Goal: Task Accomplishment & Management: Use online tool/utility

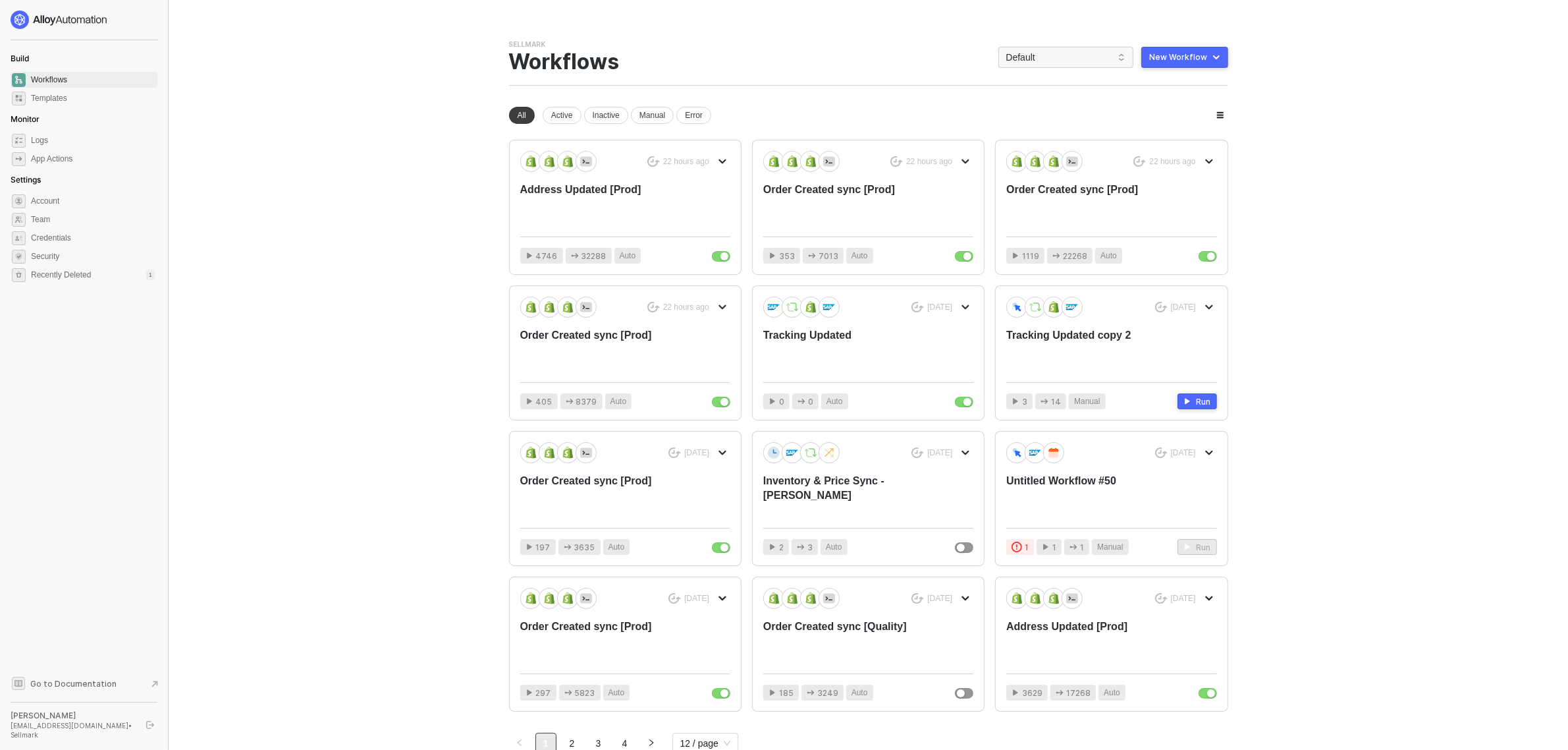
click at [1042, 45] on div "Sellmark Team Settings → Workflows Default New Workflow" at bounding box center [868, 62] width 719 height 46
click at [1042, 48] on span "Default" at bounding box center [1065, 57] width 120 height 20
click at [1064, 152] on div "Sightmark" at bounding box center [1079, 149] width 97 height 16
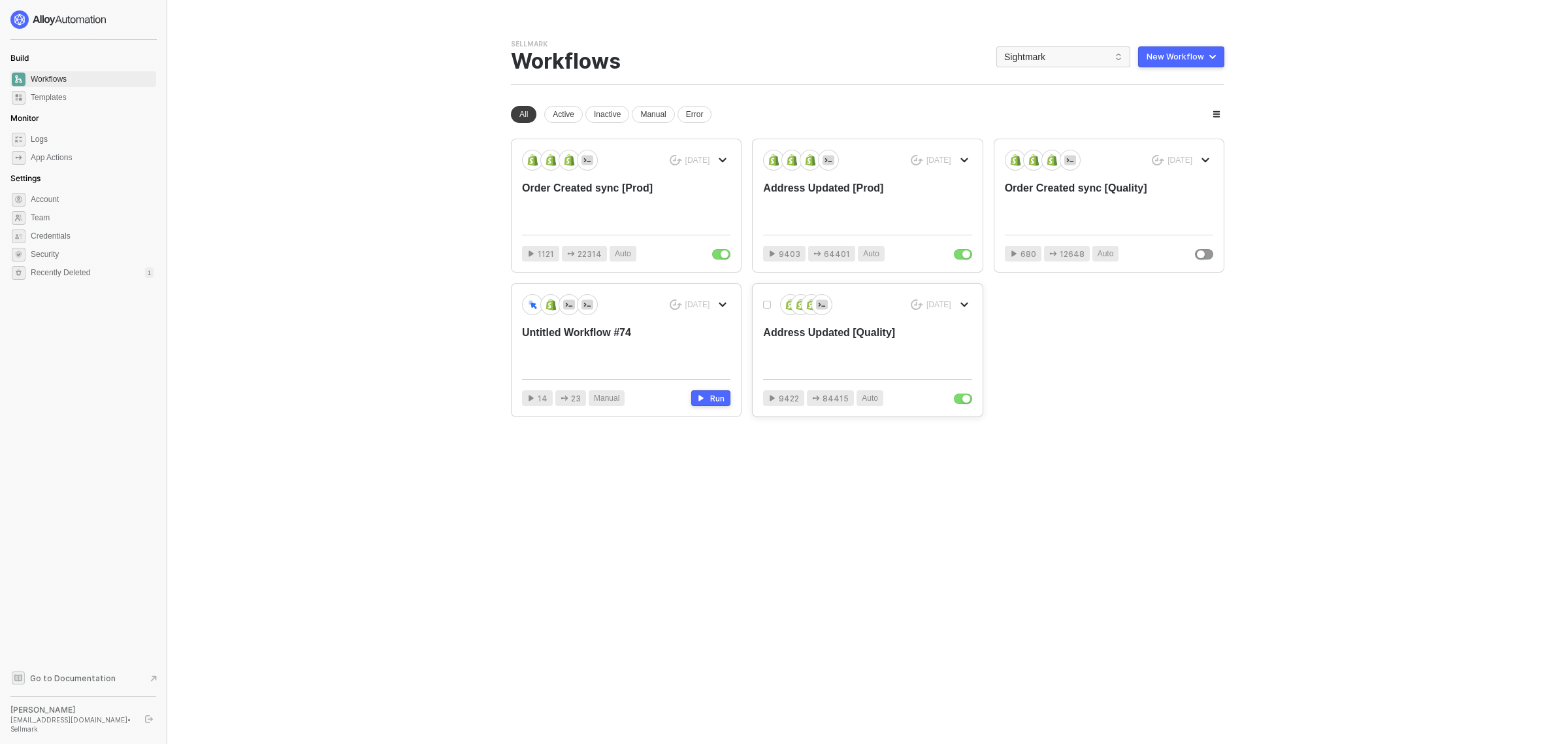
drag, startPoint x: 866, startPoint y: 347, endPoint x: 867, endPoint y: 364, distance: 17.0
click at [867, 364] on div "Address Updated [Quality]" at bounding box center [846, 347] width 166 height 43
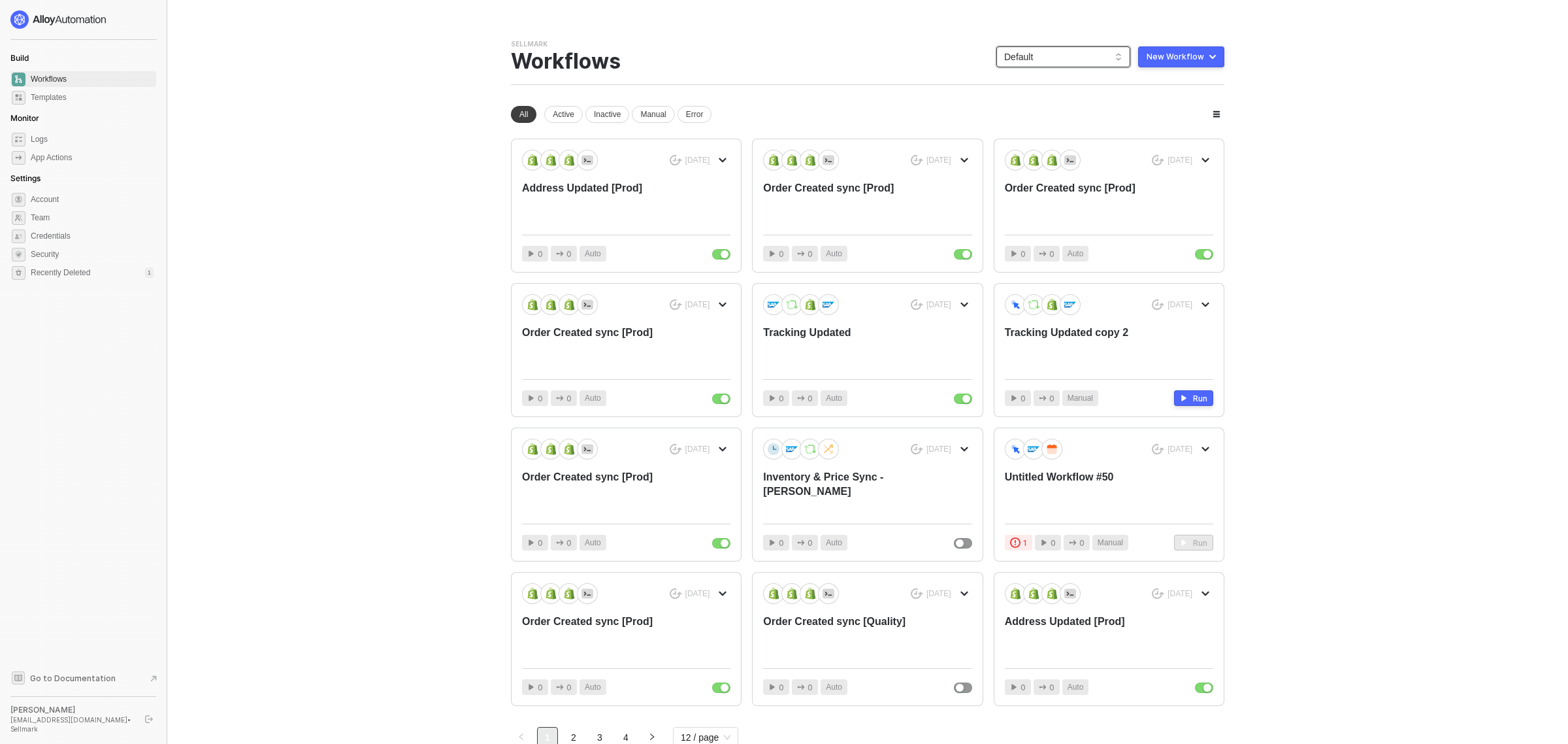
click at [1054, 58] on span "Default" at bounding box center [1064, 57] width 119 height 20
click at [1048, 155] on div "Sightmark" at bounding box center [1070, 148] width 96 height 16
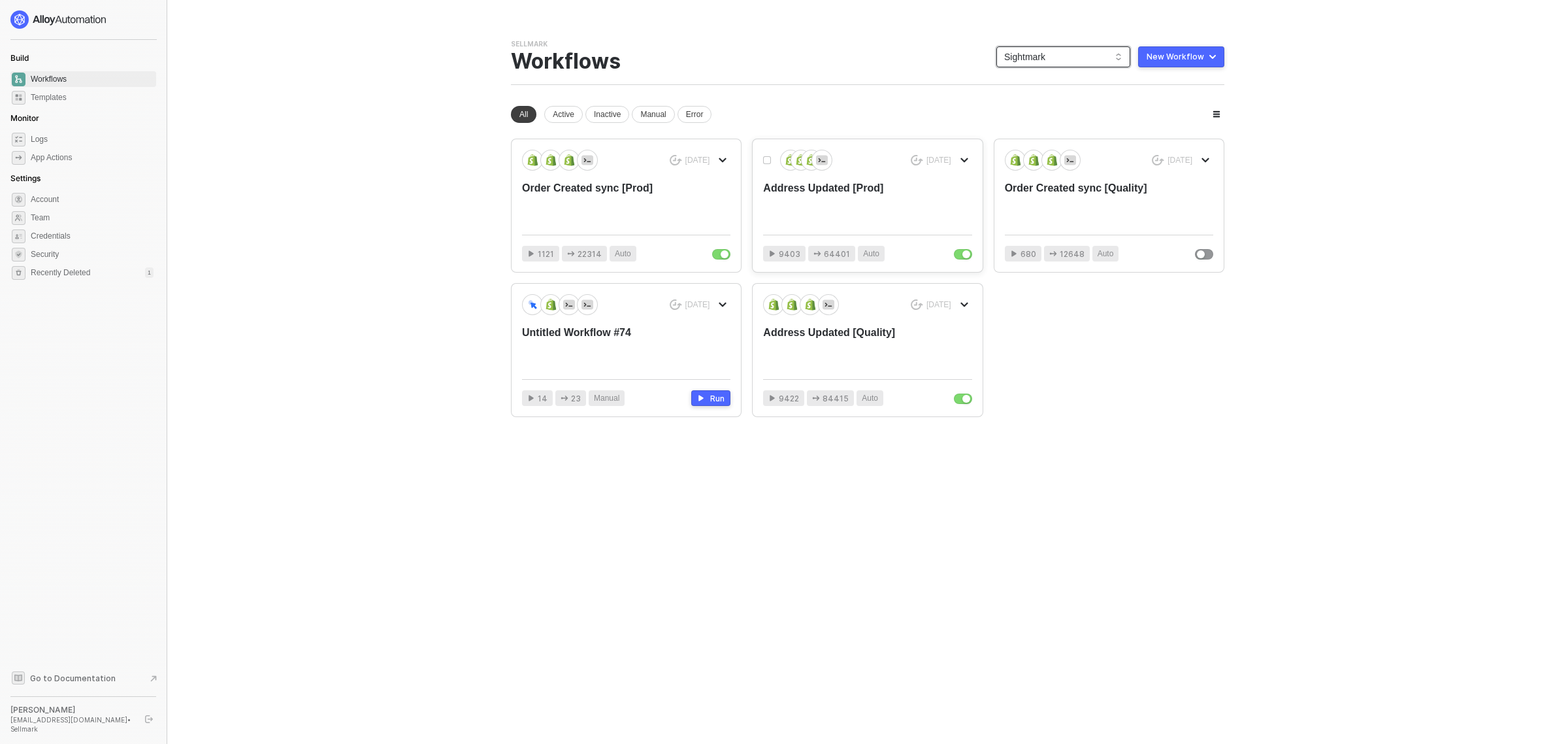
click at [841, 204] on div "Address Updated [Prod]" at bounding box center [846, 202] width 166 height 43
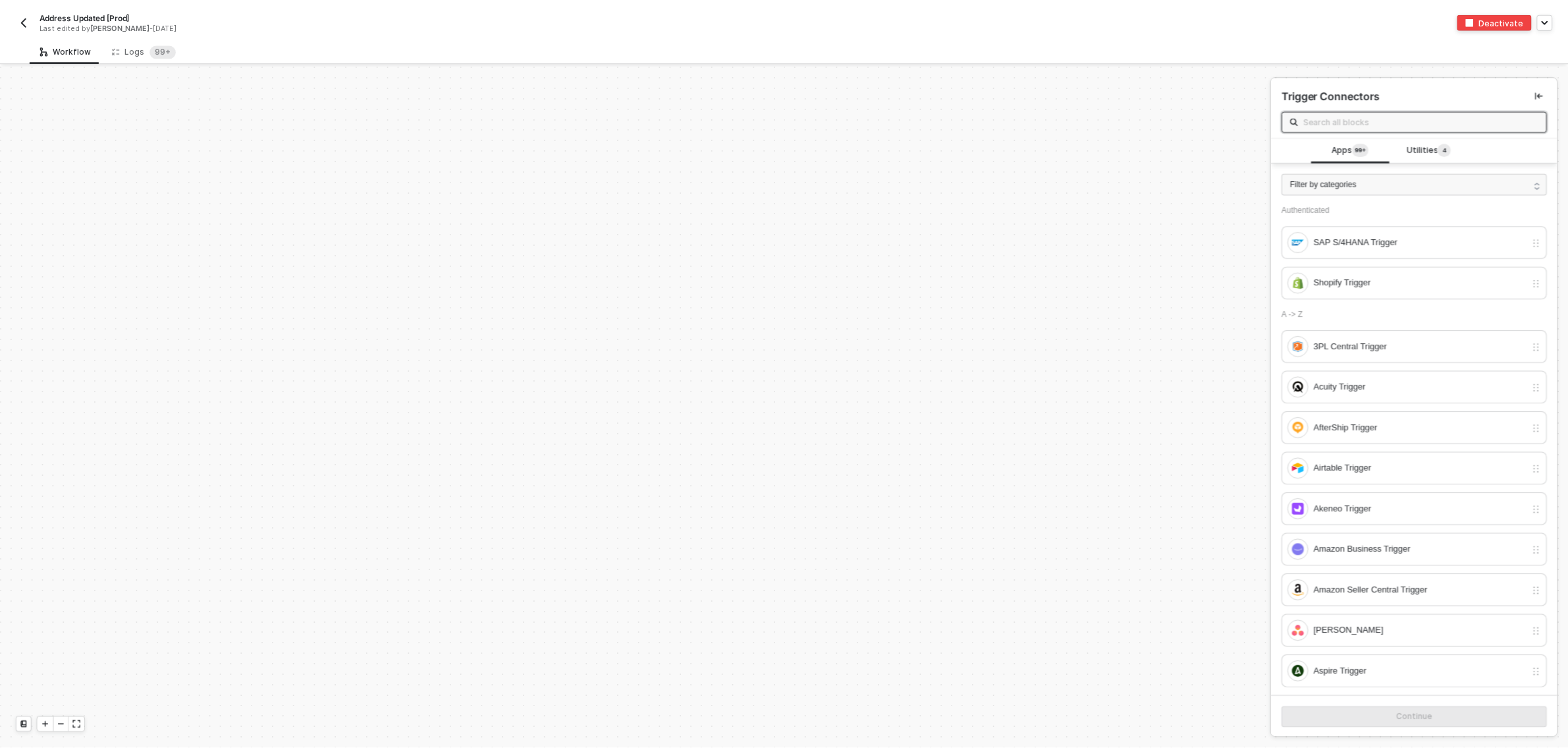
scroll to position [4782, 0]
click at [151, 48] on sup "99+" at bounding box center [165, 50] width 27 height 13
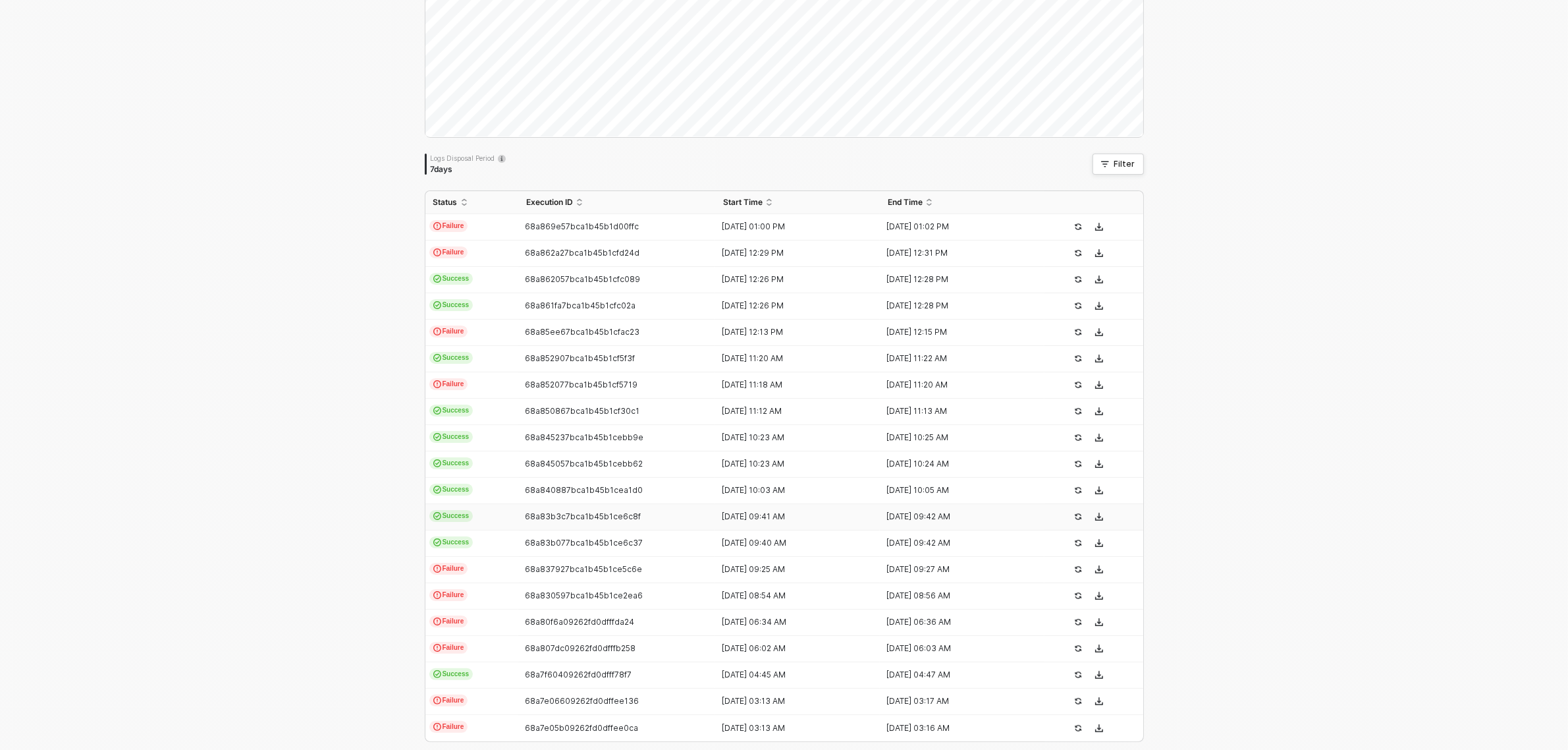
scroll to position [182, 0]
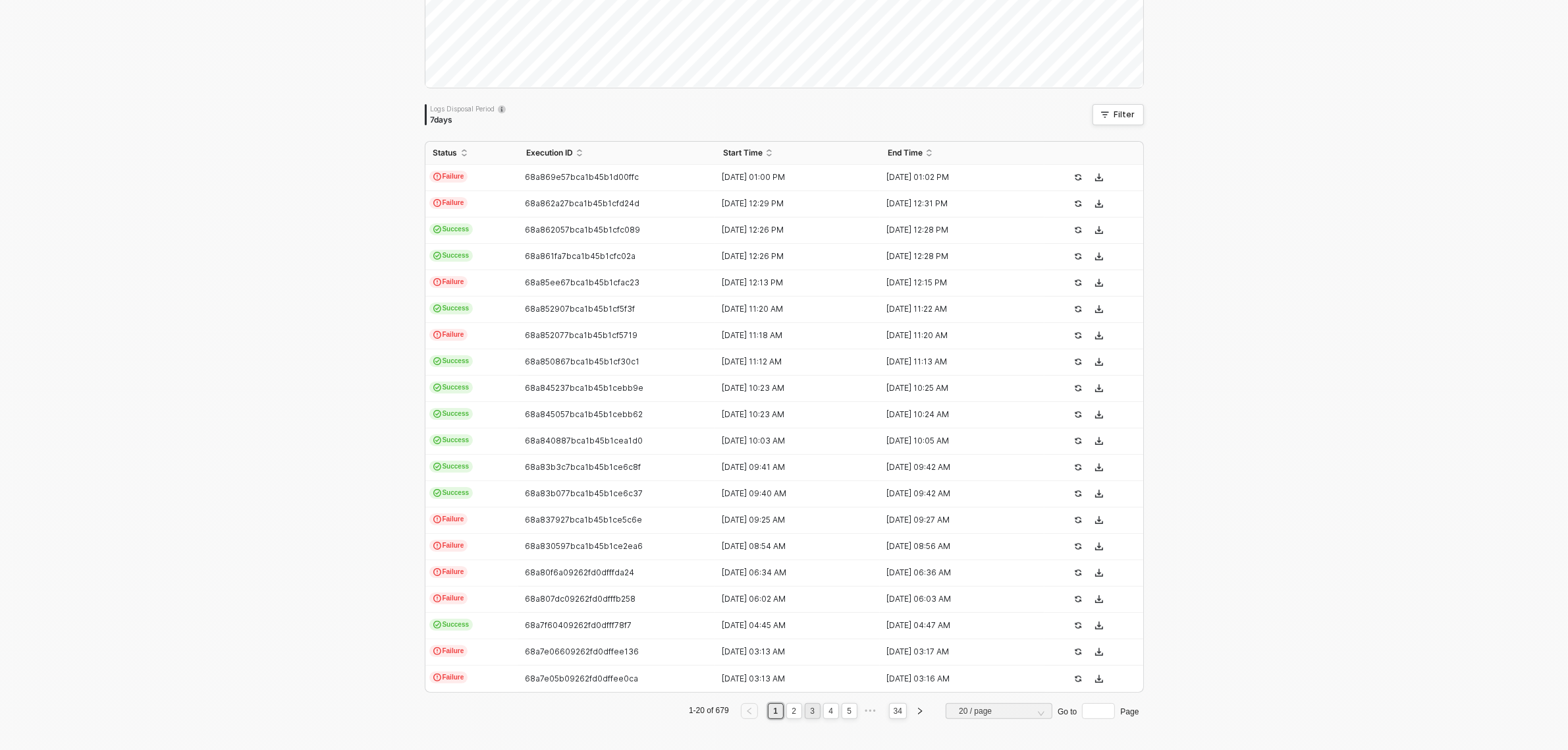
click at [806, 714] on link "3" at bounding box center [812, 711] width 12 height 14
click at [788, 713] on link "2" at bounding box center [794, 711] width 12 height 14
click at [773, 716] on link "1" at bounding box center [775, 711] width 12 height 14
click at [749, 654] on div "22 Aug 2025 03:13 AM" at bounding box center [792, 651] width 154 height 11
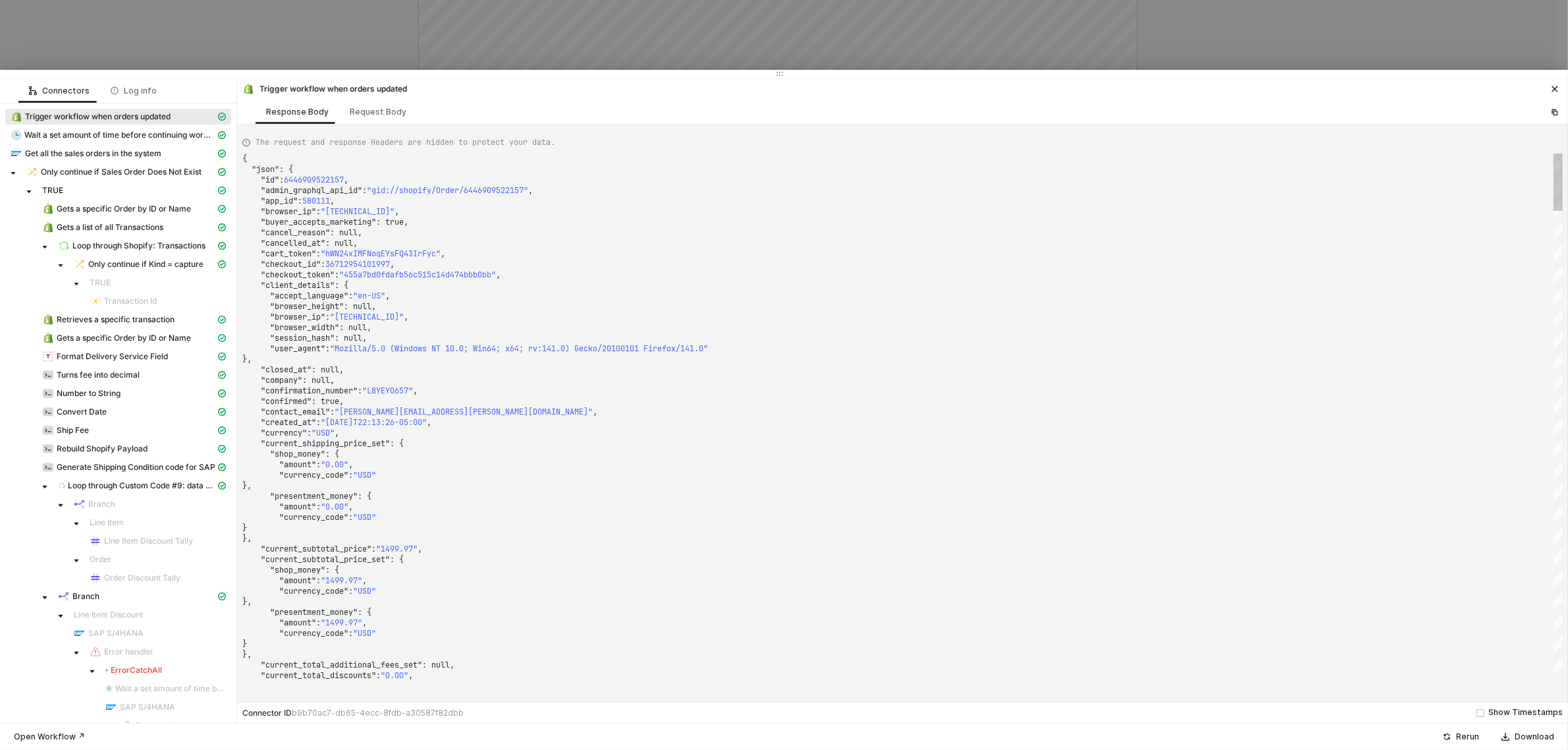
drag, startPoint x: 292, startPoint y: 360, endPoint x: 341, endPoint y: 44, distance: 319.8
click at [341, 70] on div at bounding box center [784, 74] width 1568 height 8
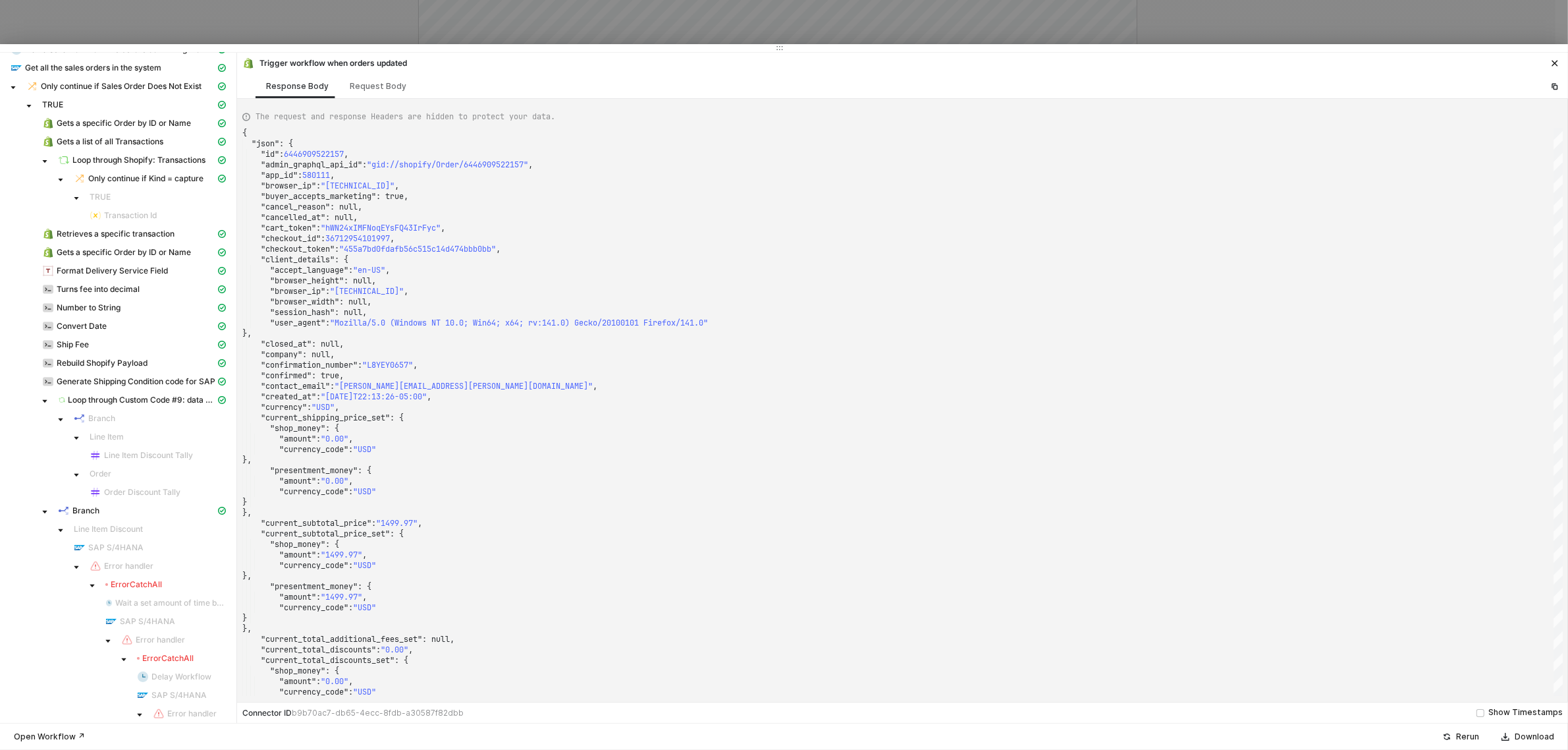
scroll to position [0, 0]
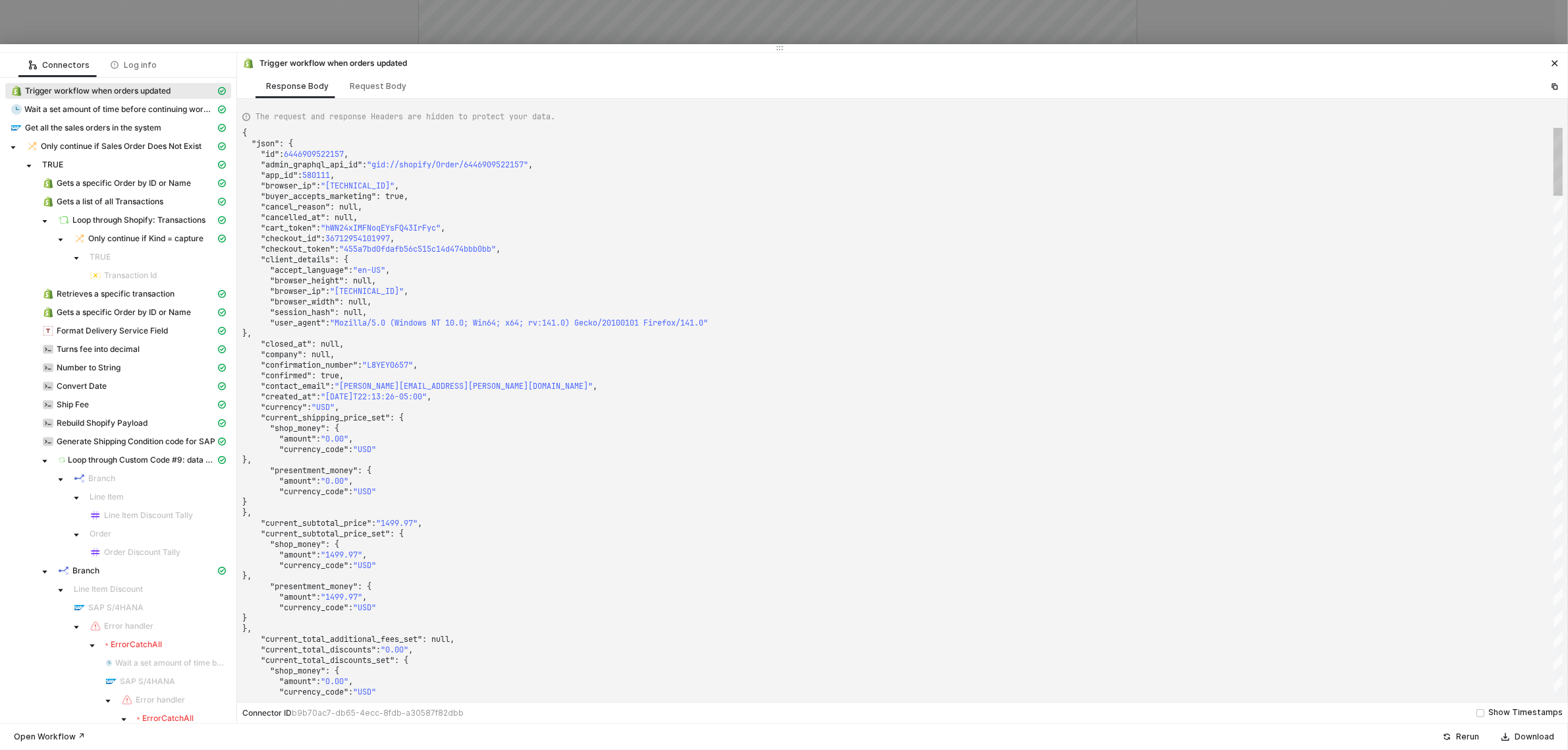
click at [978, 397] on div ""created_at" : "2025-08-21T22:13:26-05:00" ," at bounding box center [903, 397] width 1321 height 11
type textarea ""closed_at": null, "company": null, "confirmation_number": "L8YEY0657", "confir…"
type textarea "SMWS17499"
type textarea ""fulfillment_status": null, "landing_site": "/products/wraiththermal", "landing…"
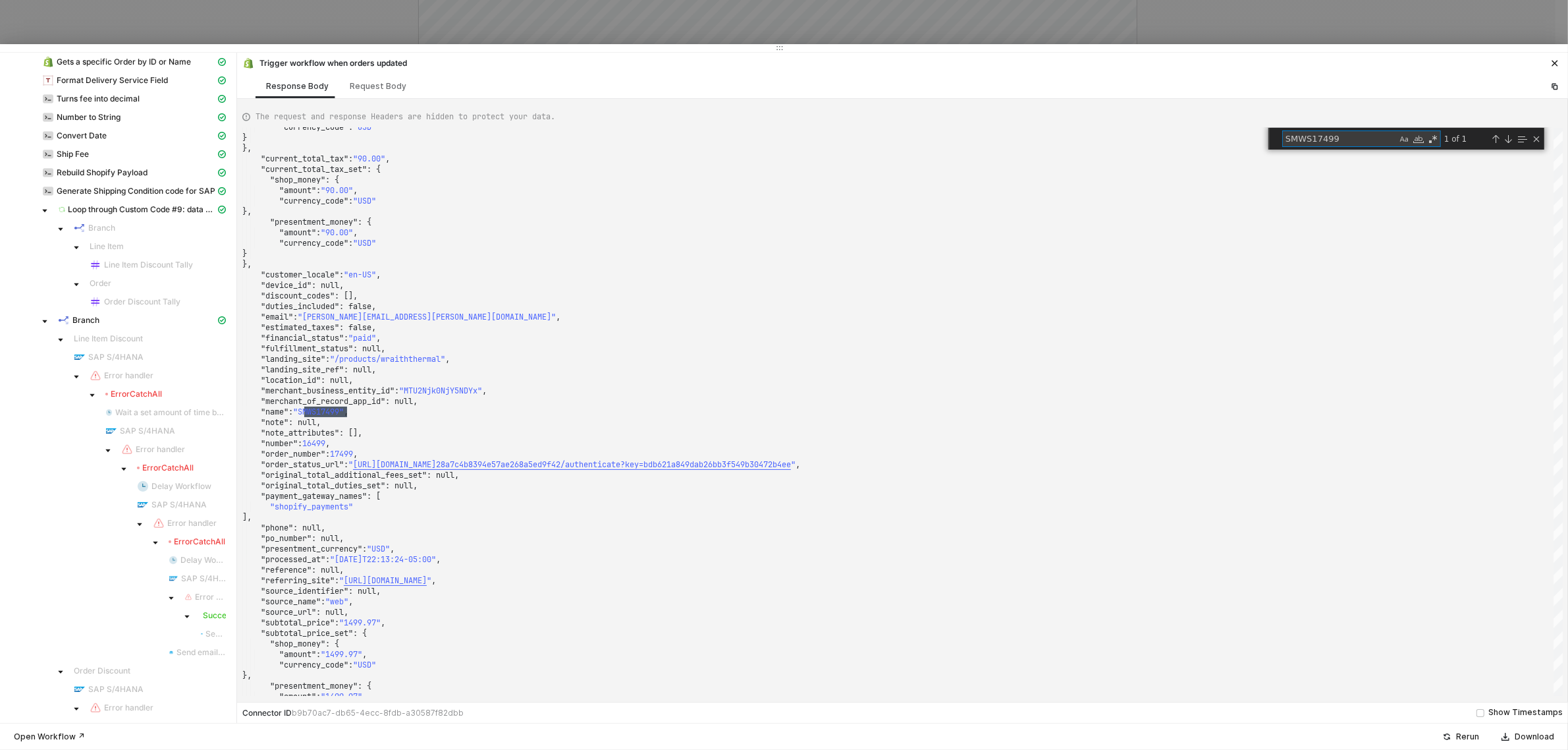
scroll to position [412, 0]
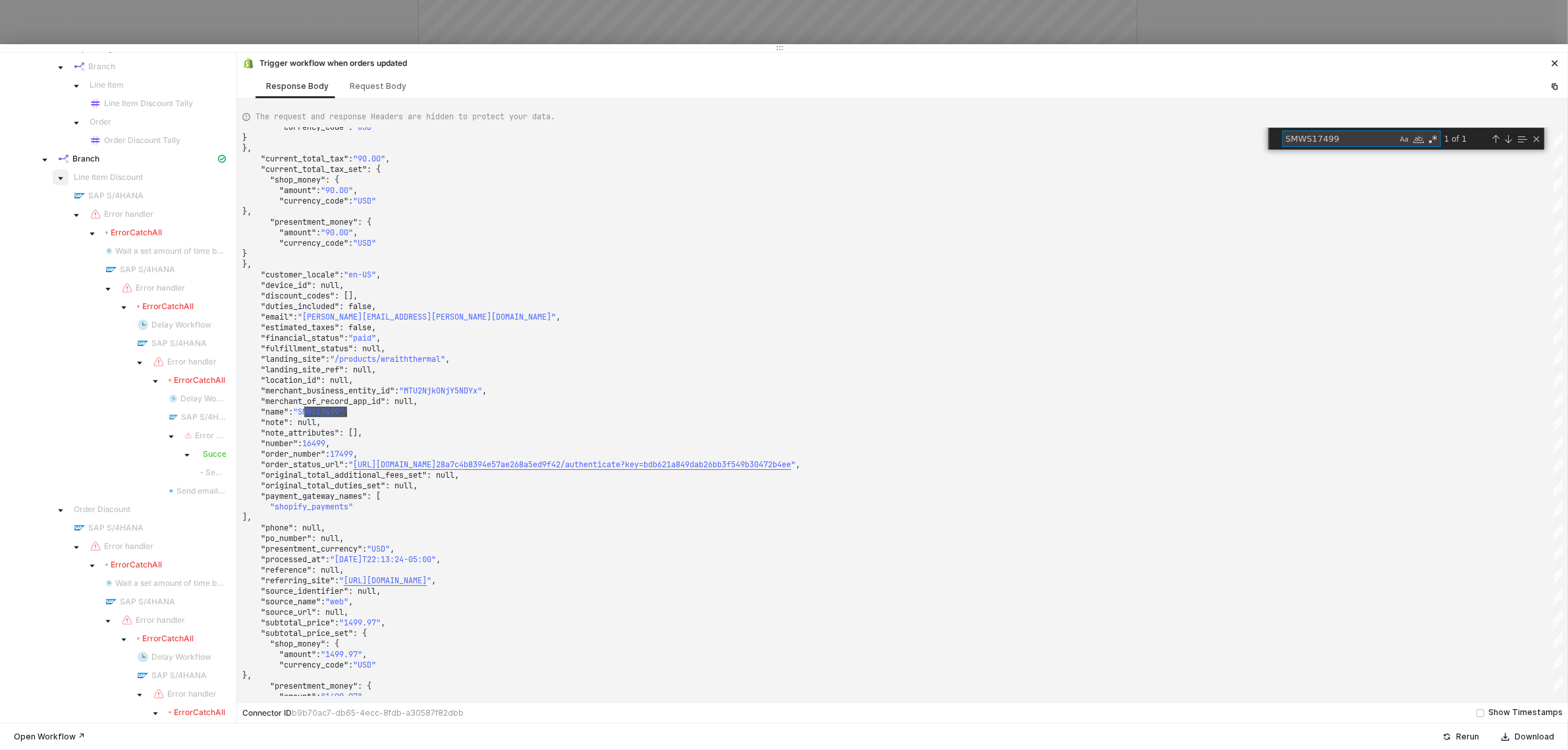
type textarea "SMWS17499"
click at [57, 174] on span at bounding box center [60, 177] width 16 height 16
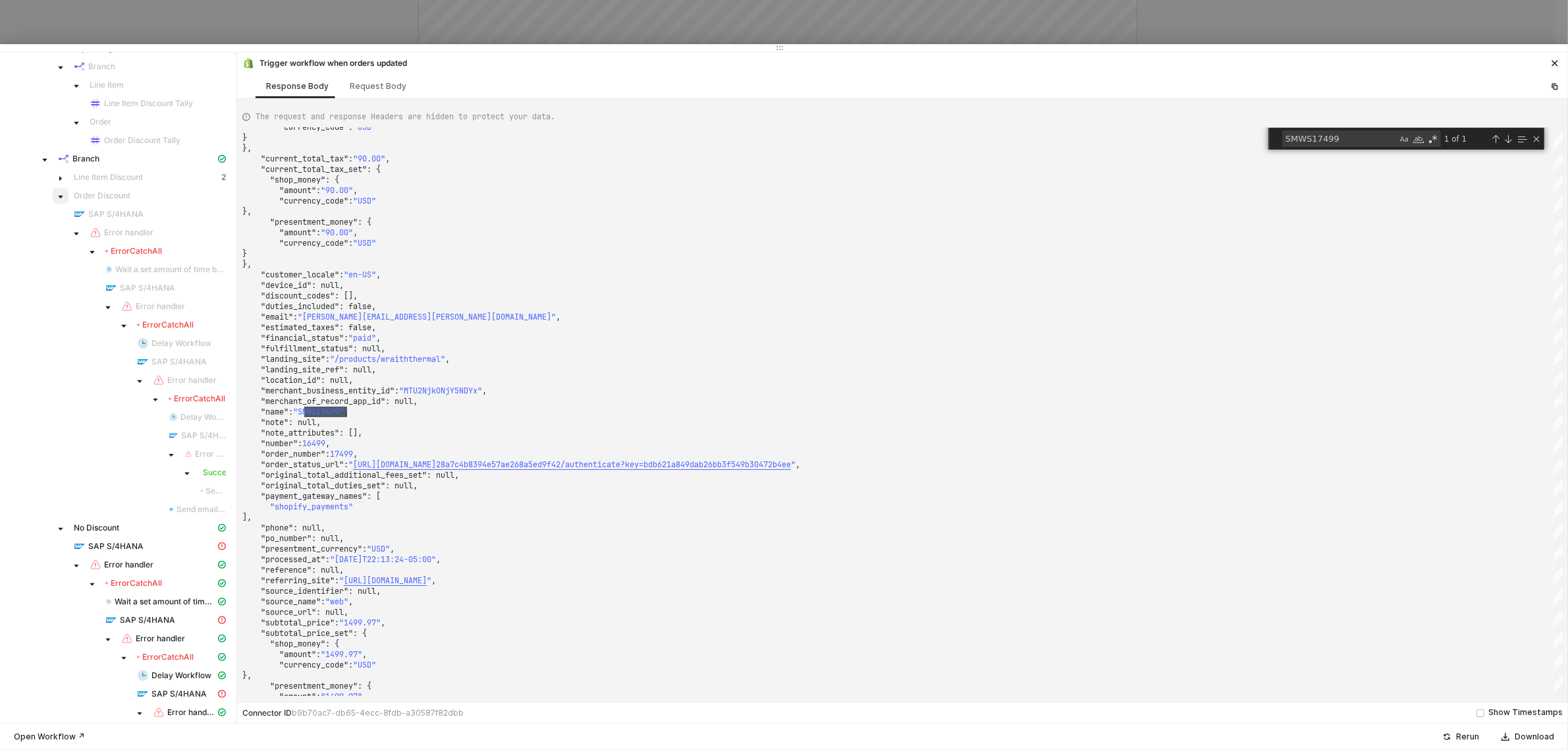
click at [62, 200] on icon "caret-down" at bounding box center [60, 196] width 7 height 7
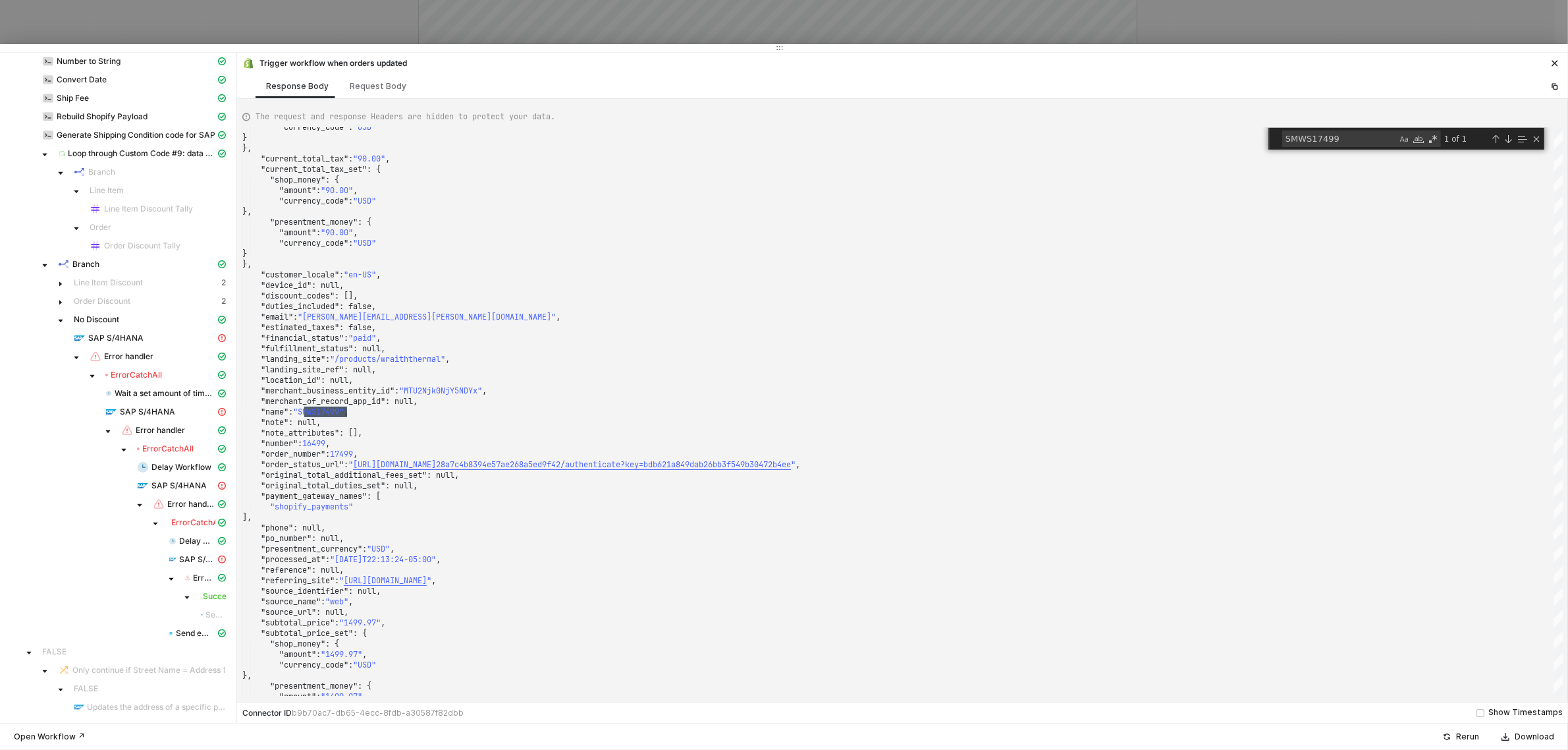
scroll to position [307, 0]
click at [130, 341] on span "SAP S/4HANA" at bounding box center [116, 337] width 56 height 11
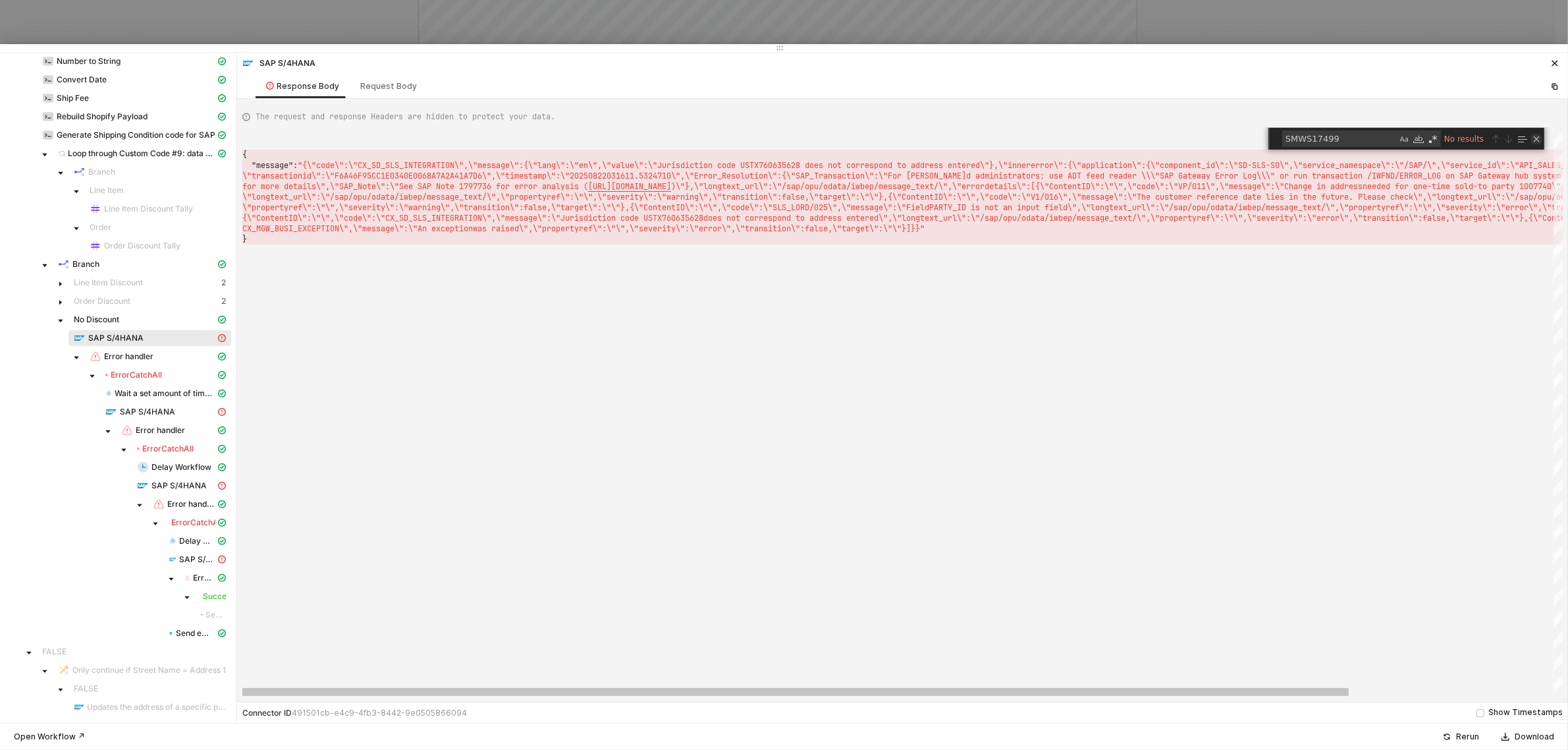
click at [1535, 141] on div "Close (Escape)" at bounding box center [1536, 139] width 11 height 11
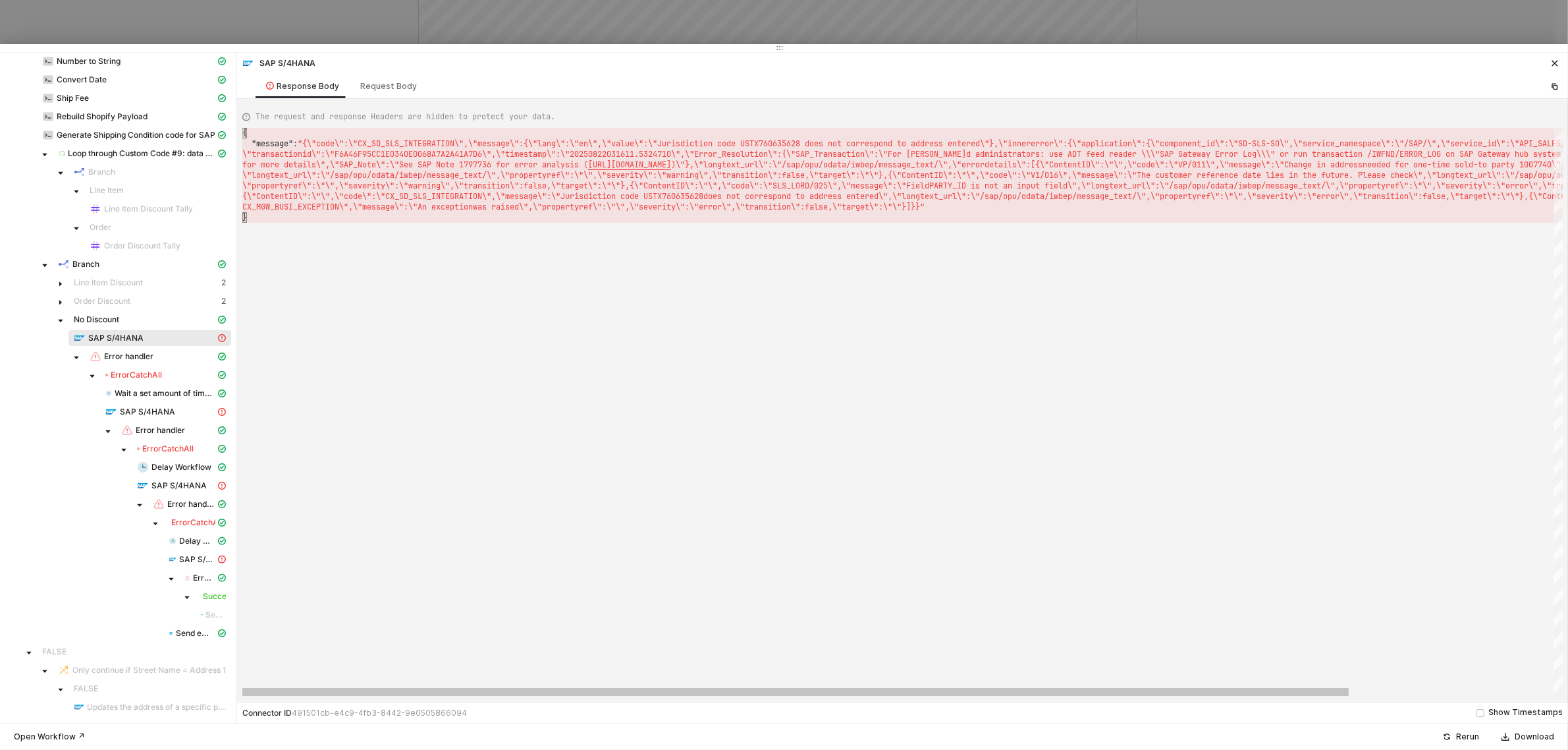
scroll to position [0, 2360]
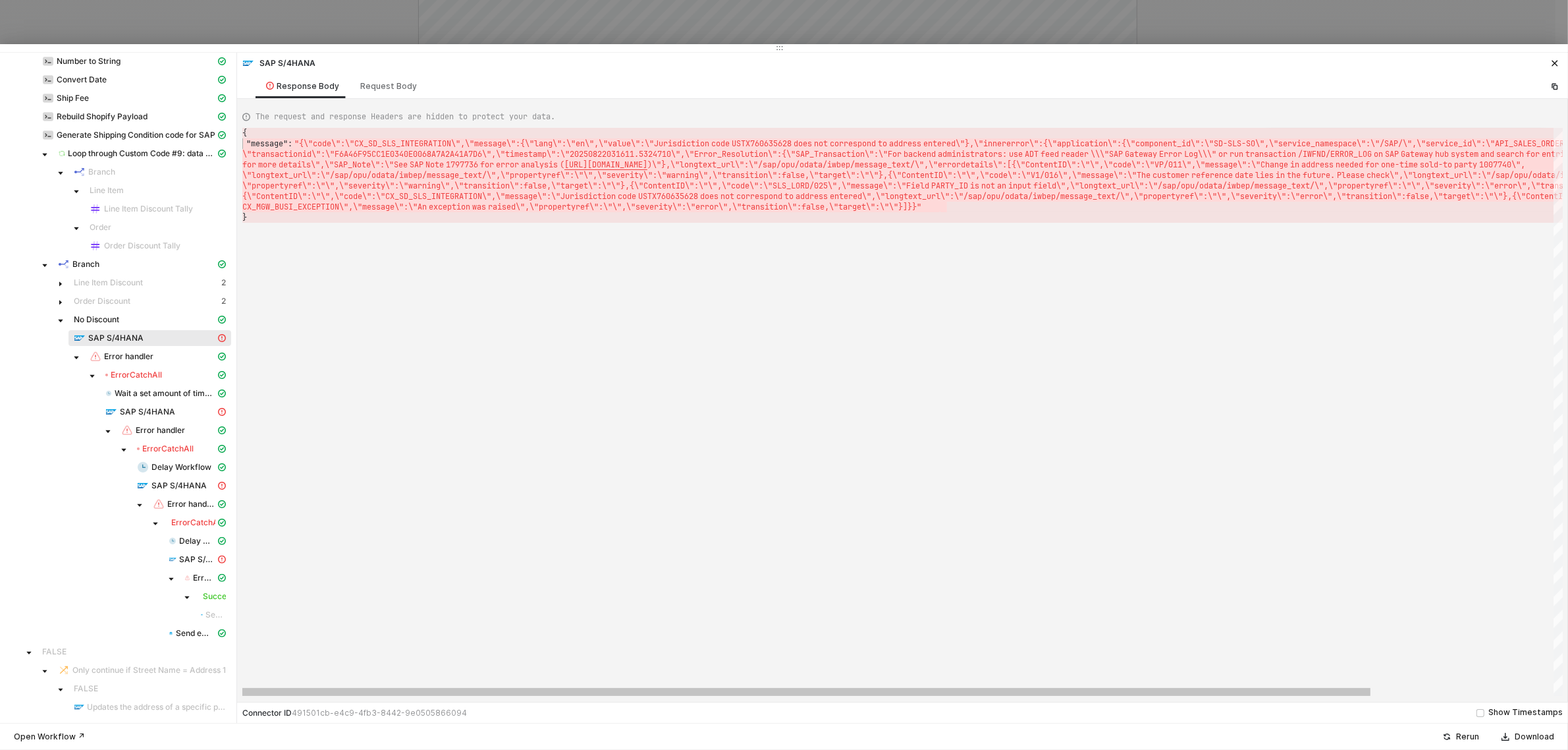
type textarea "{ "message": "{\"code\":\"CX_SD_SLS_INTEGRATION\",\"message\":{\"lang\":\"en\",…"
drag, startPoint x: 957, startPoint y: 213, endPoint x: 232, endPoint y: 136, distance: 729.1
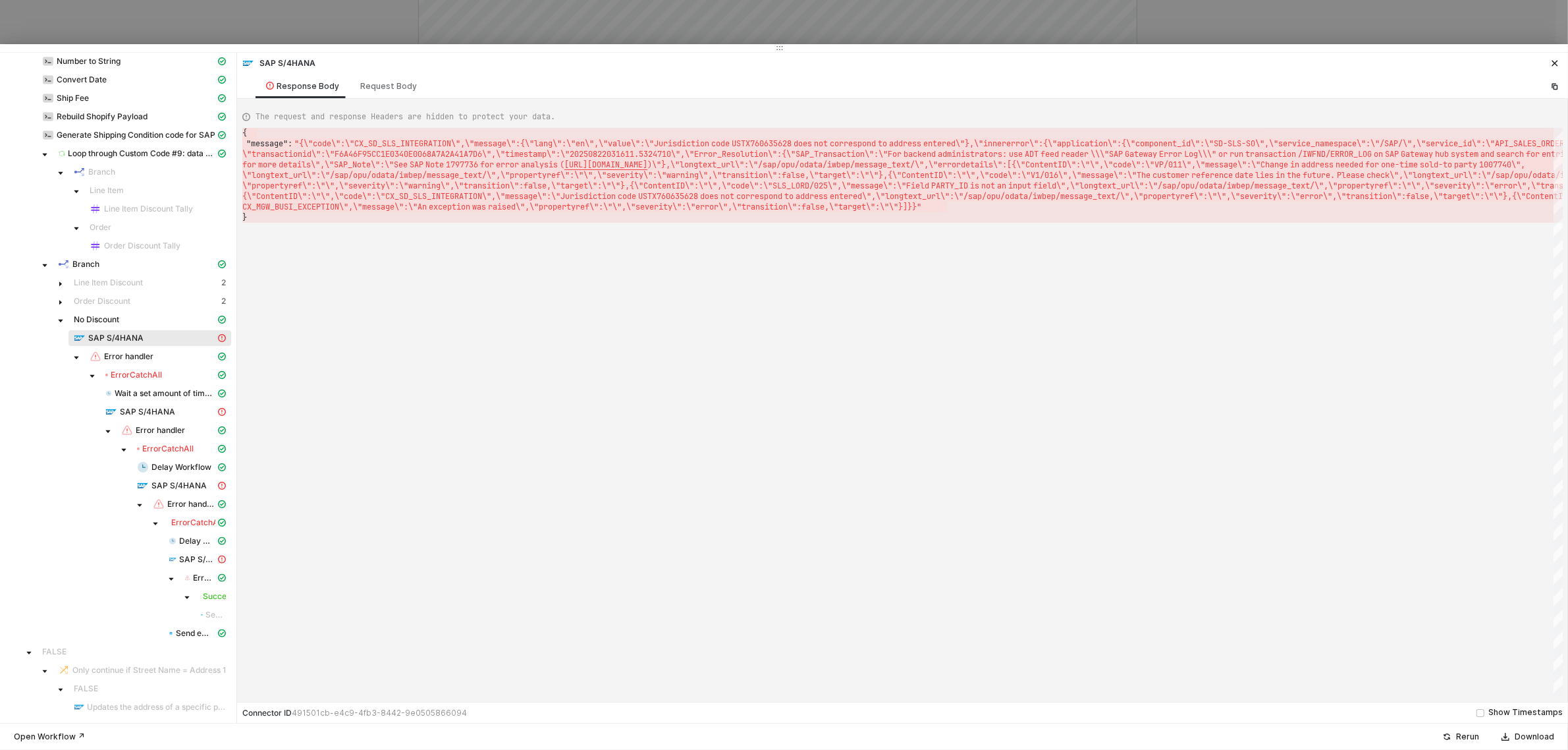
click at [162, 43] on div at bounding box center [784, 375] width 1568 height 750
click at [162, 48] on div "Connectors Log info Trigger workflow when orders updated Wait a set amount of t…" at bounding box center [784, 375] width 1568 height 750
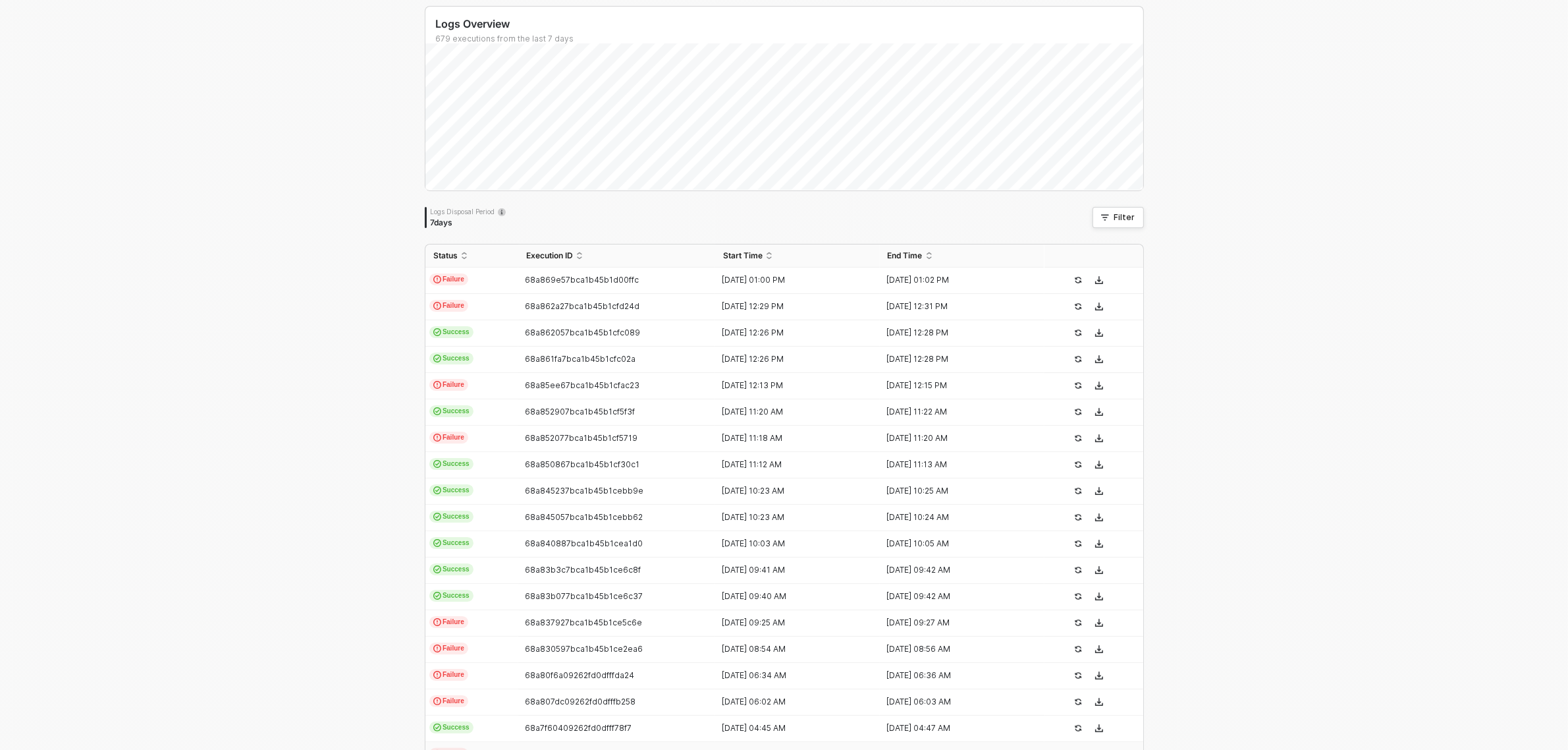
scroll to position [0, 0]
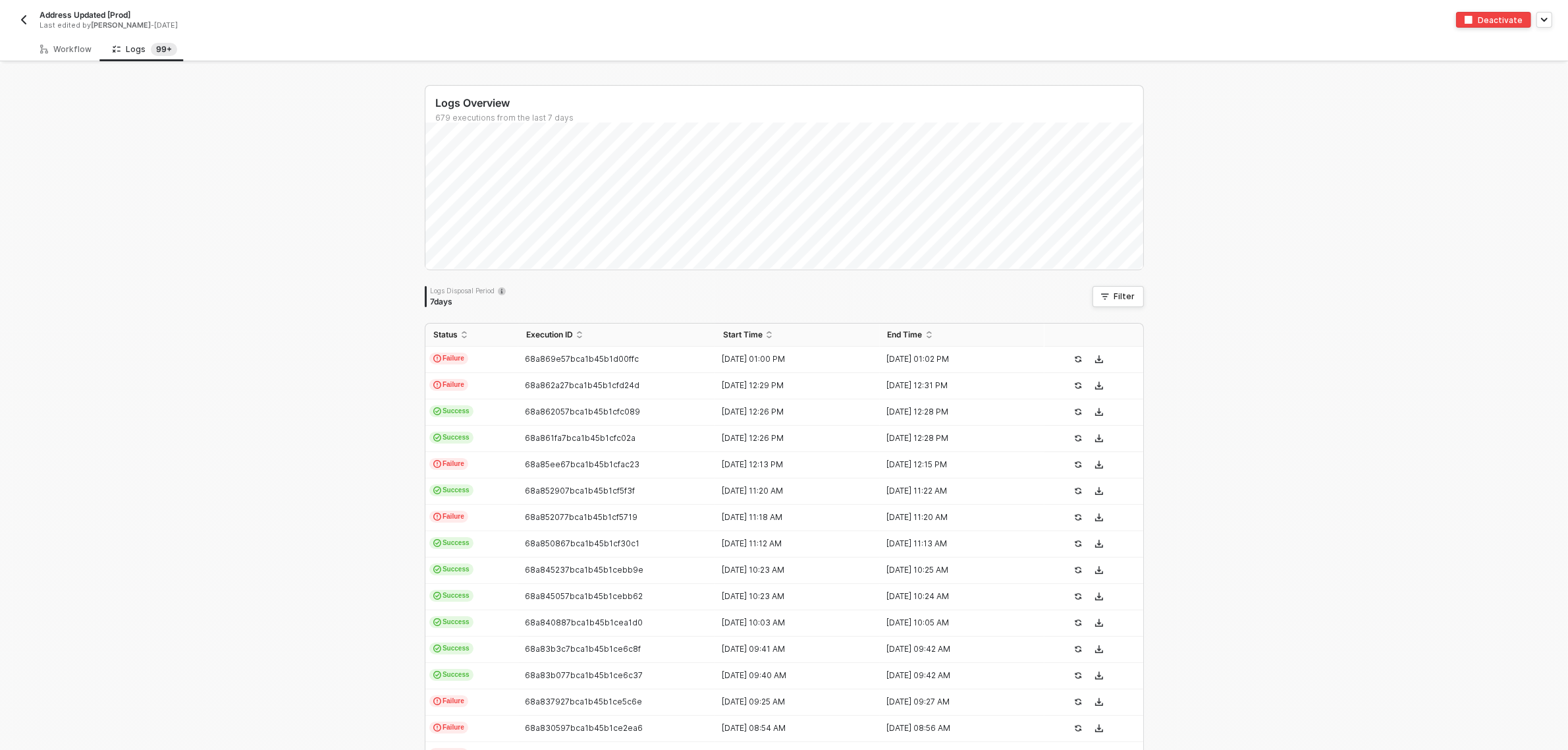
click at [23, 20] on img "button" at bounding box center [23, 19] width 11 height 11
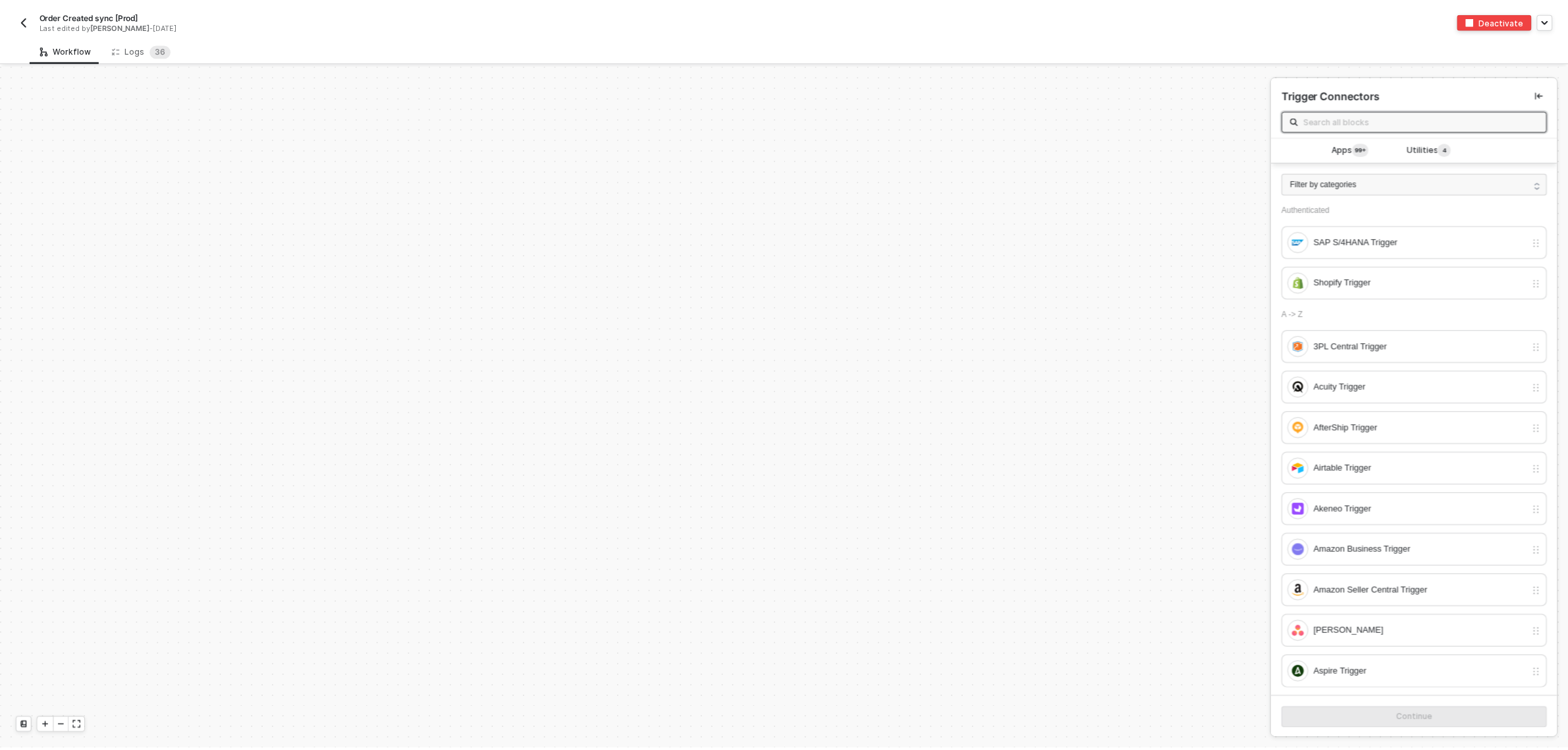
scroll to position [4518, 0]
click at [123, 54] on div "Logs 3 6" at bounding box center [143, 50] width 59 height 13
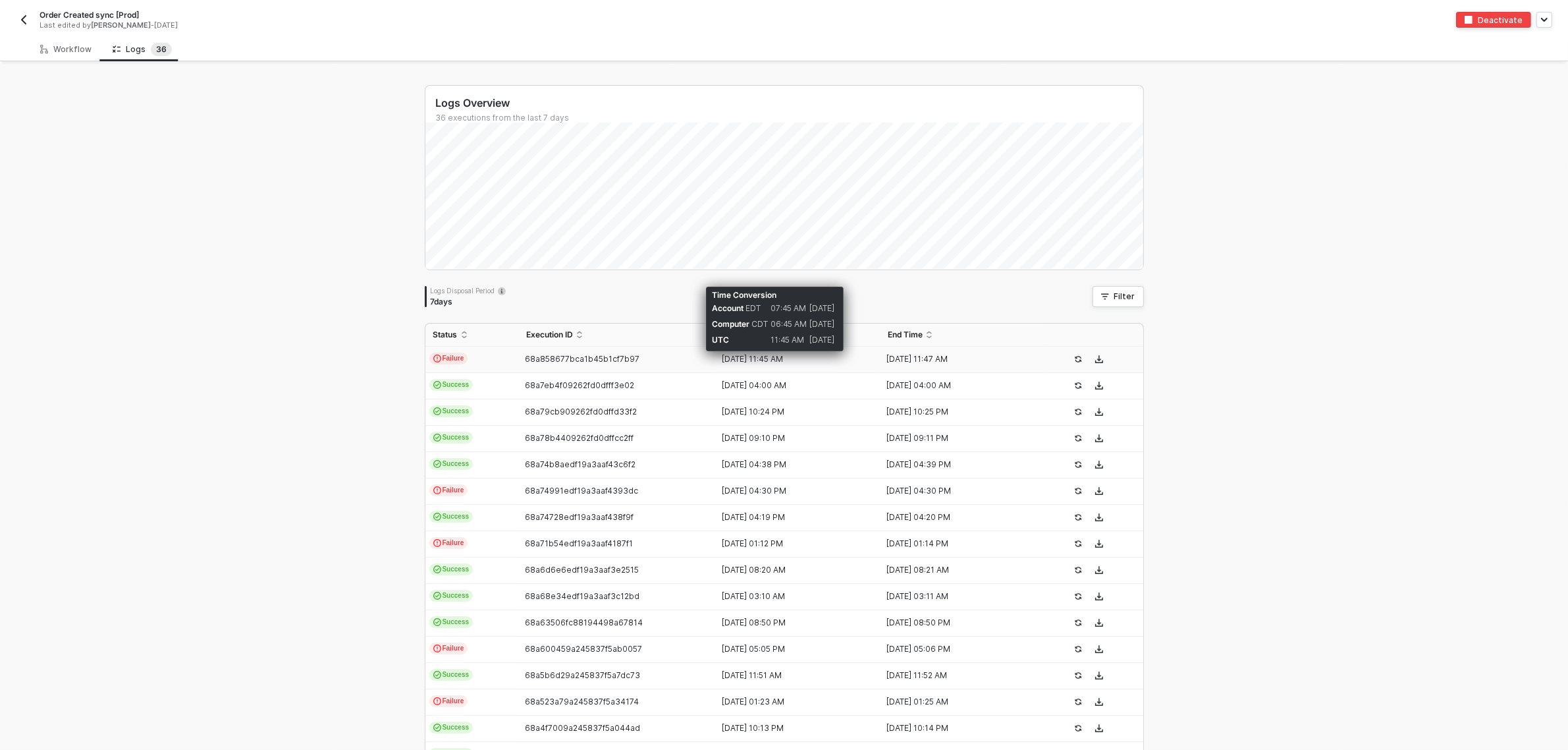
click at [766, 356] on div "[DATE] 11:45 AM" at bounding box center [792, 358] width 154 height 11
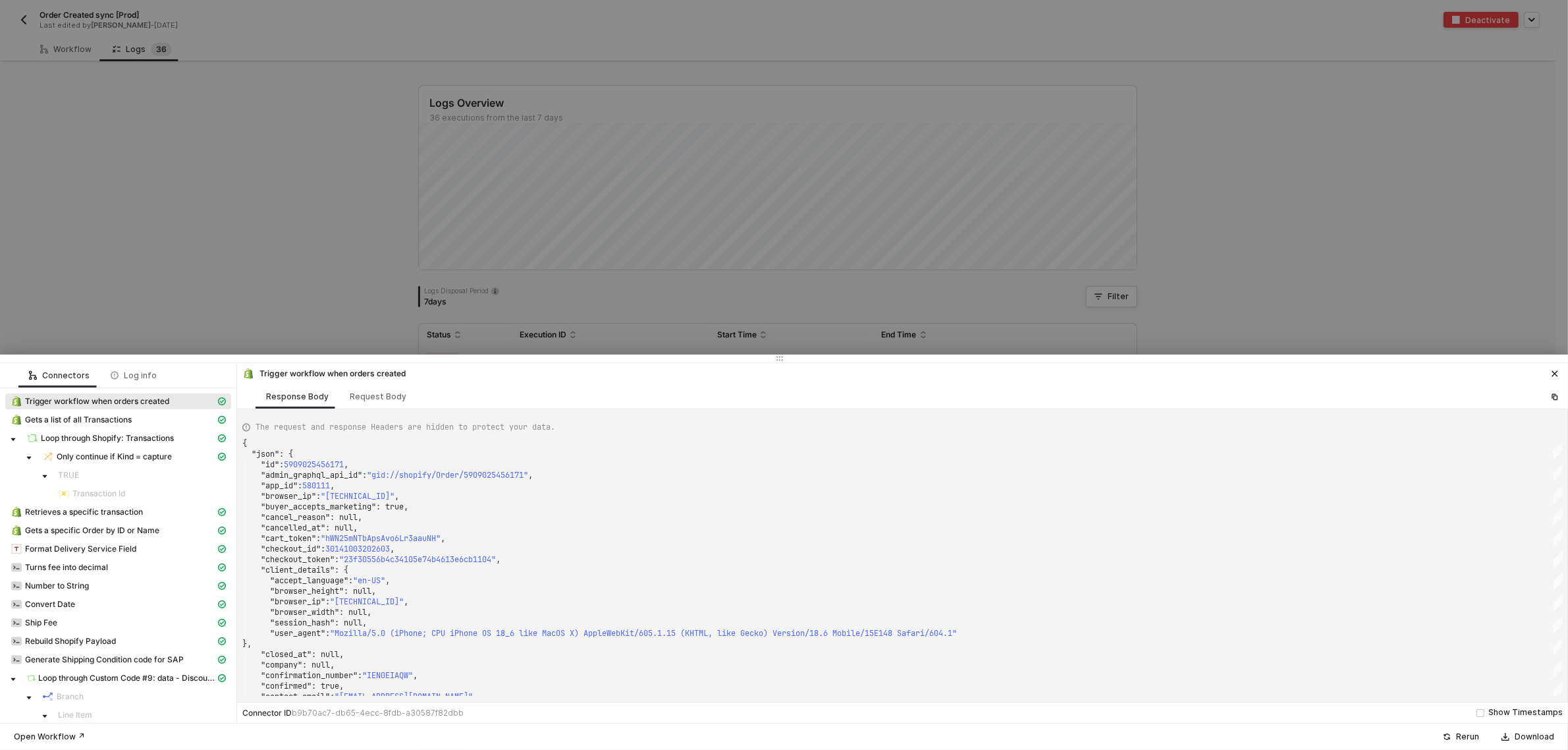
drag, startPoint x: 765, startPoint y: 363, endPoint x: 778, endPoint y: 125, distance: 238.4
click at [778, 125] on div "Connectors Log info Trigger workflow when orders created Gets a list of all Tra…" at bounding box center [784, 375] width 1568 height 750
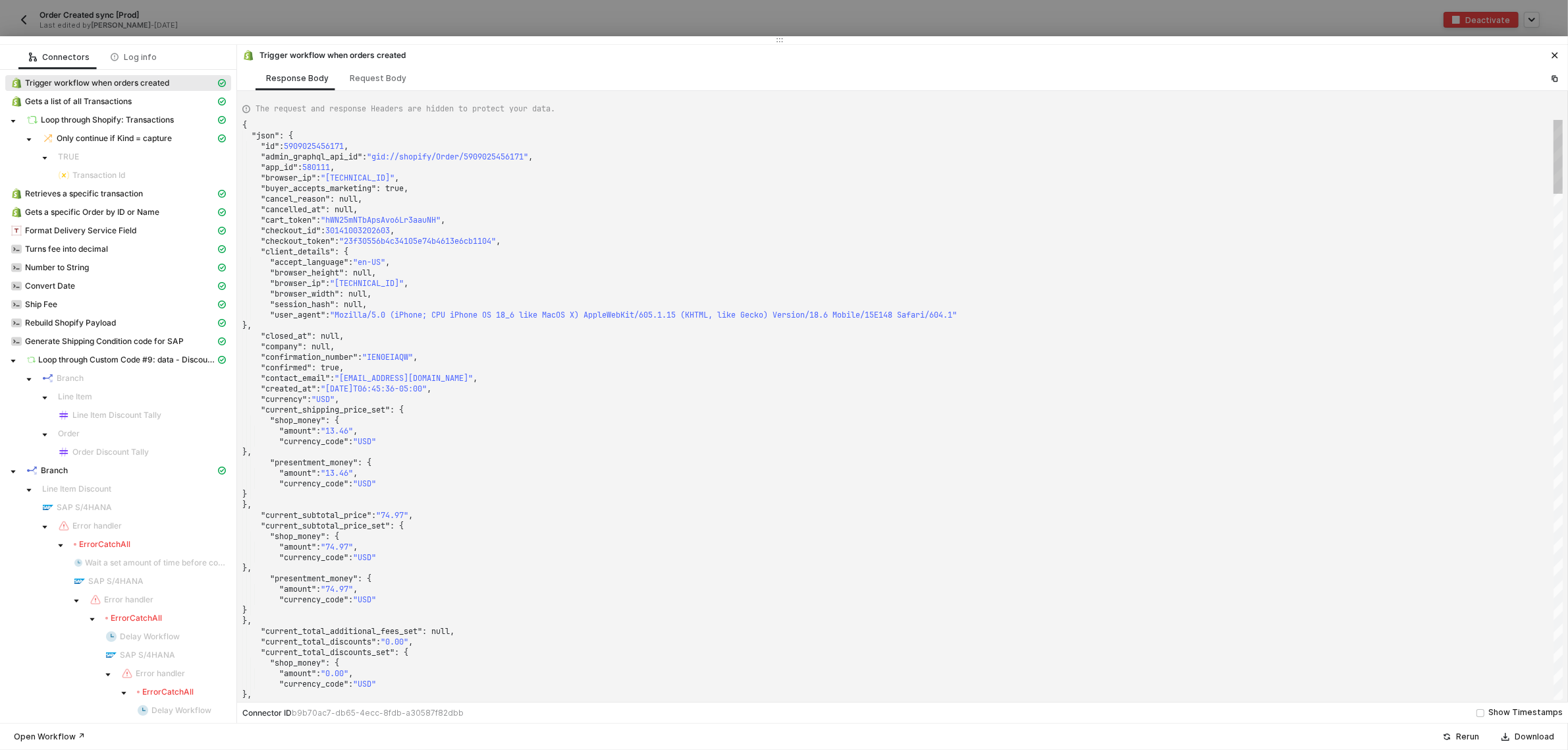
click at [818, 36] on div at bounding box center [784, 40] width 1568 height 8
click at [898, 423] on div ""shop_money" : {" at bounding box center [903, 420] width 1321 height 11
type textarea ""fulfillment_status": null, "landing_site": "/recommendations/products?section_…"
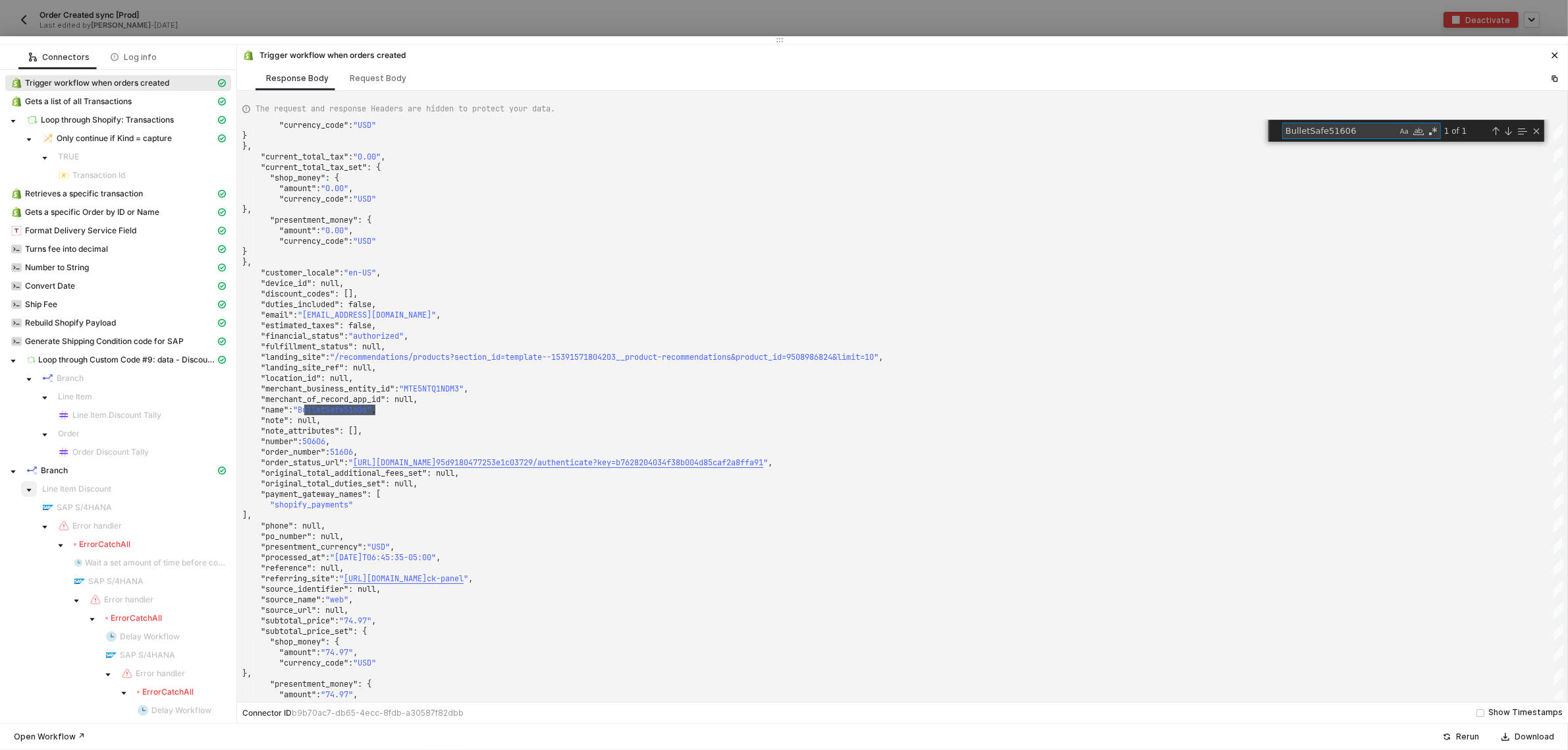
type textarea "BulletSafe51606"
click at [24, 492] on span at bounding box center [29, 489] width 16 height 16
click at [30, 512] on span at bounding box center [29, 508] width 16 height 16
click at [106, 548] on span "SAP S/4HANA" at bounding box center [84, 544] width 56 height 11
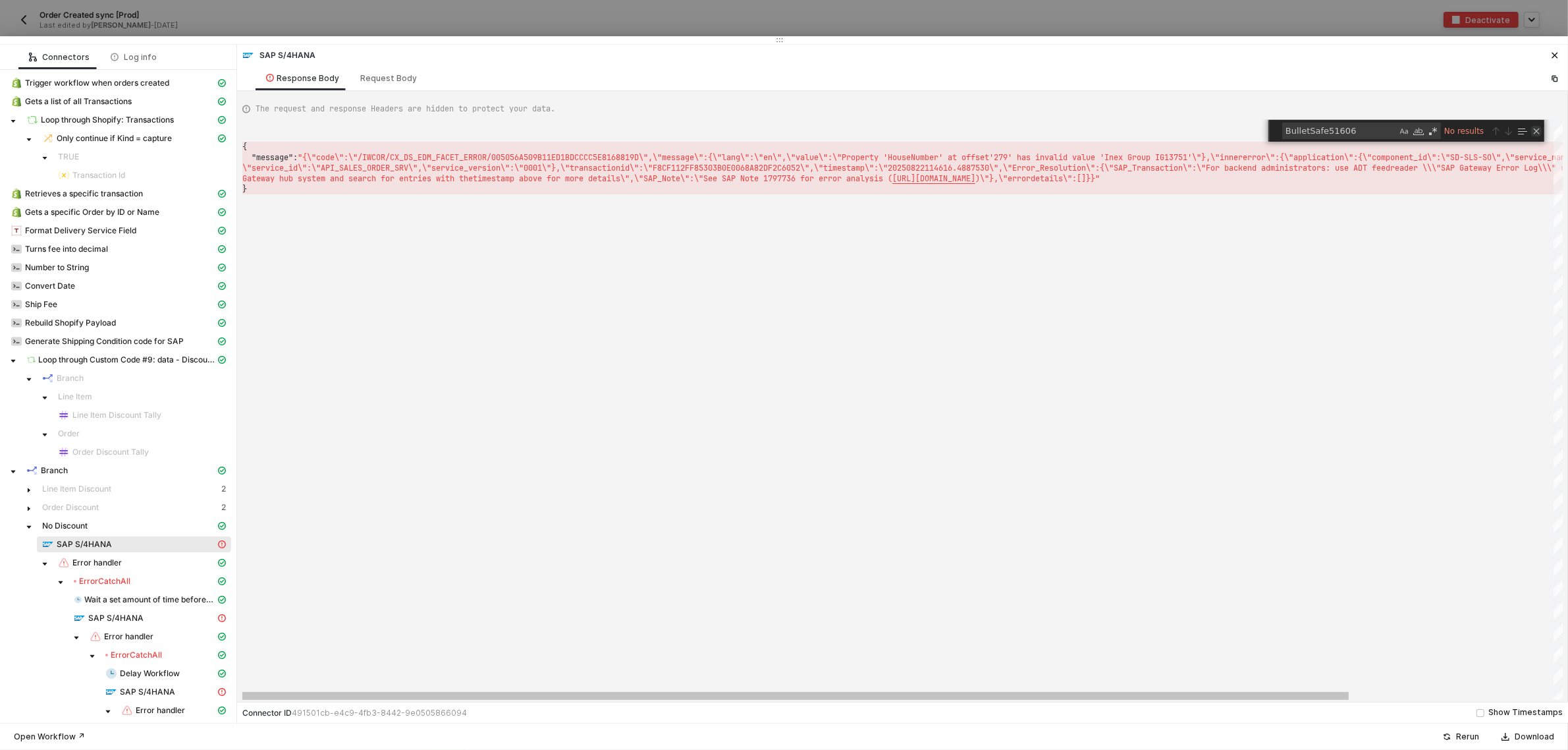
click at [1536, 136] on div "Close (Escape)" at bounding box center [1536, 130] width 11 height 11
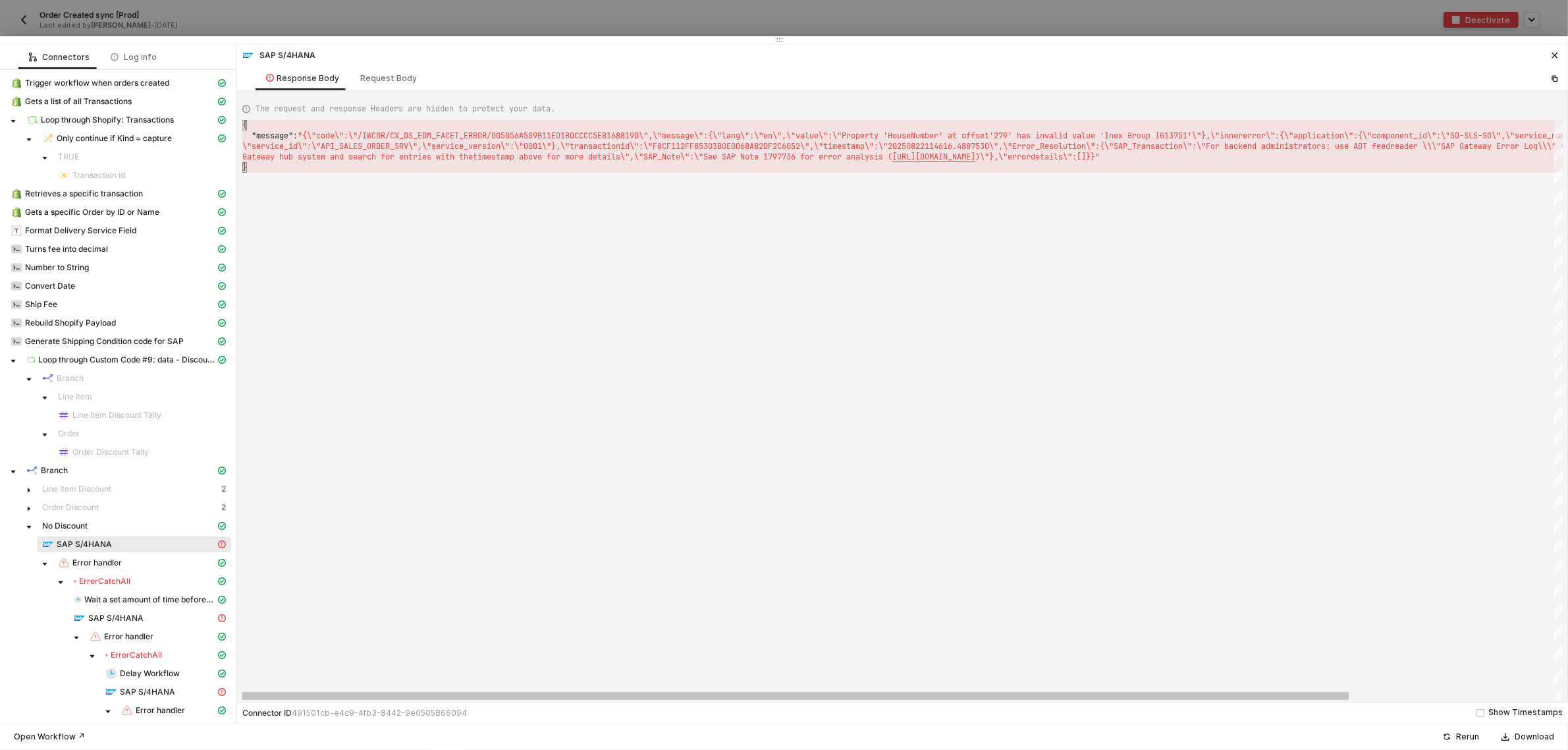
scroll to position [0, 2360]
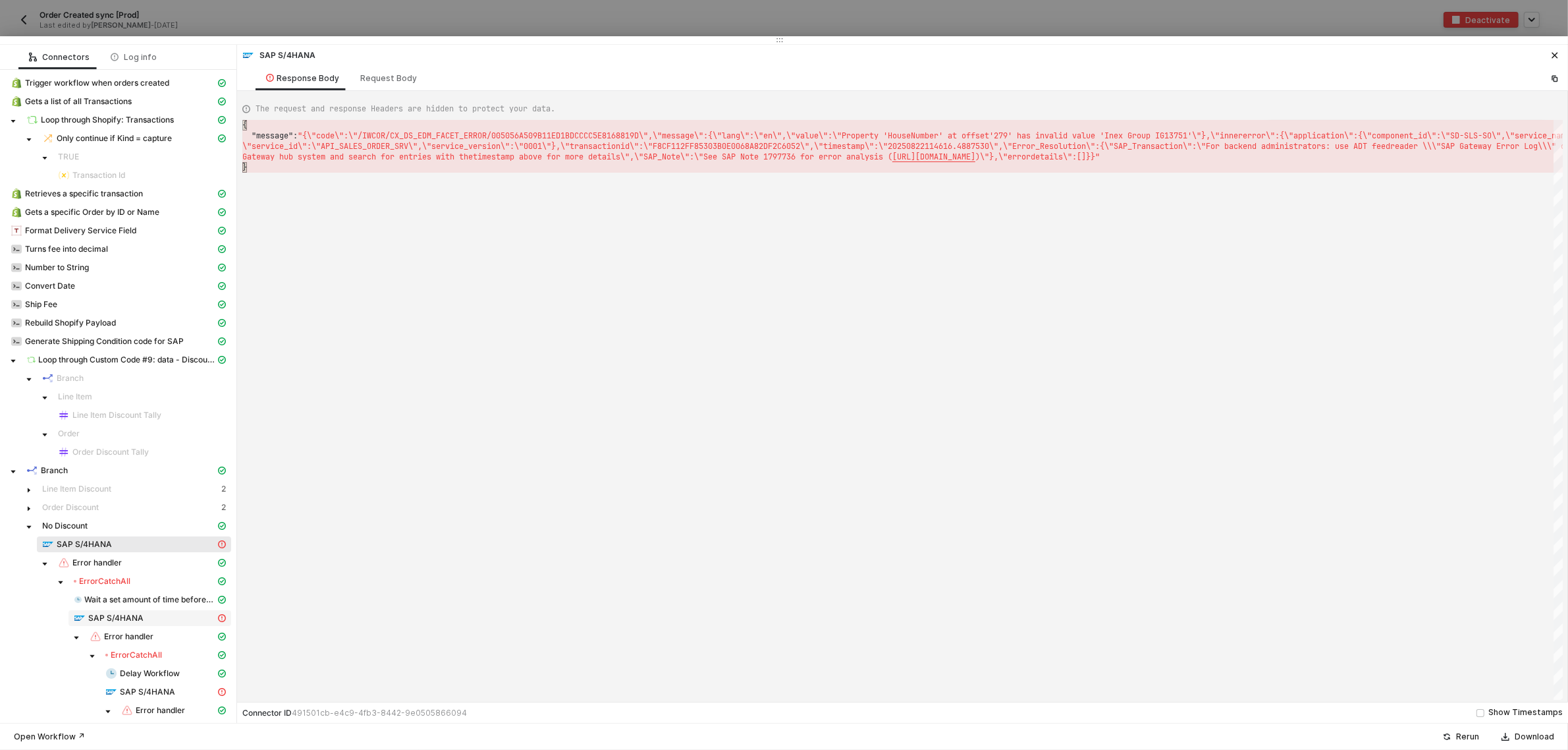
click at [143, 622] on div "SAP S/4HANA" at bounding box center [145, 618] width 142 height 11
click at [110, 539] on span "SAP S/4HANA" at bounding box center [84, 544] width 56 height 11
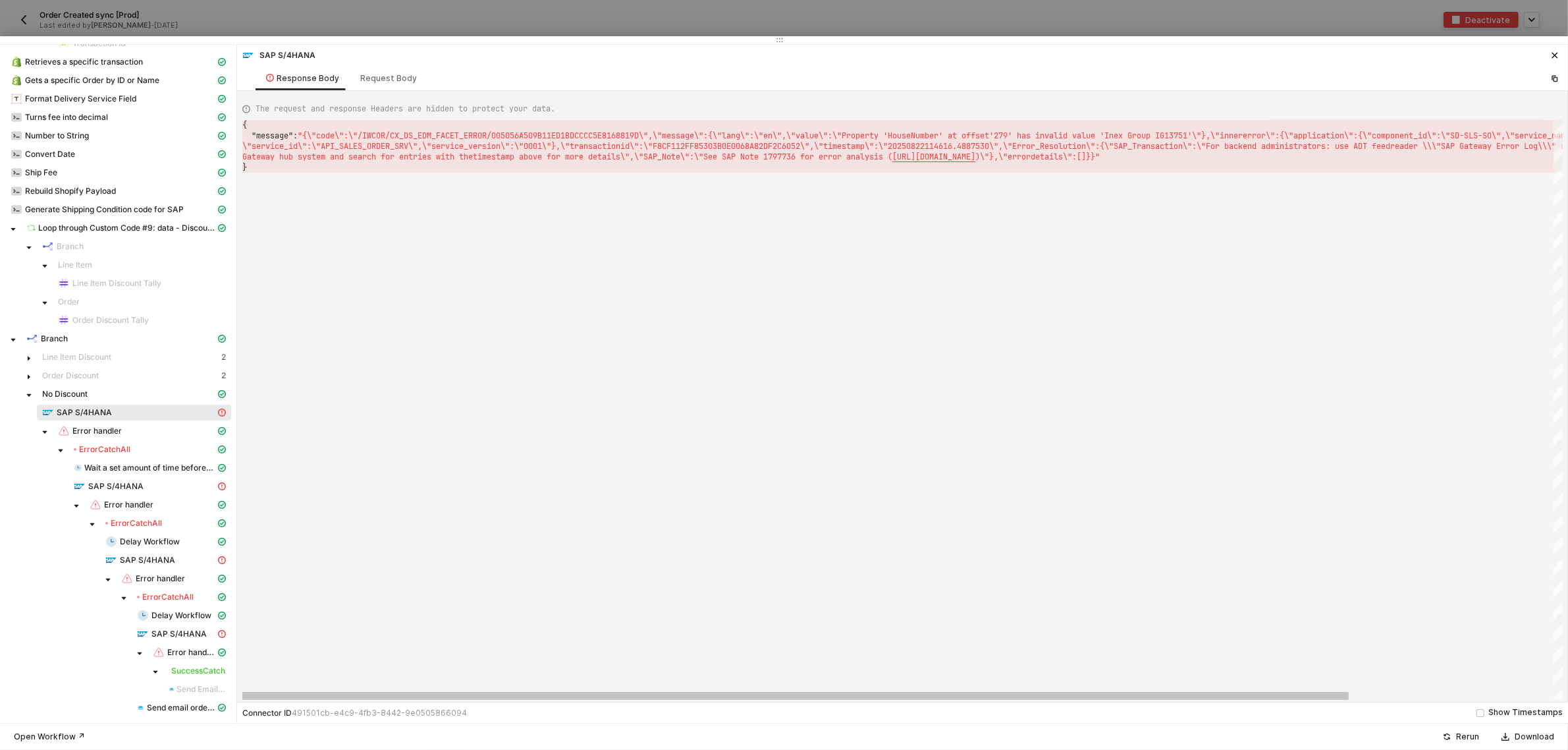
scroll to position [0, 0]
drag, startPoint x: 1291, startPoint y: 157, endPoint x: 247, endPoint y: 120, distance: 1044.7
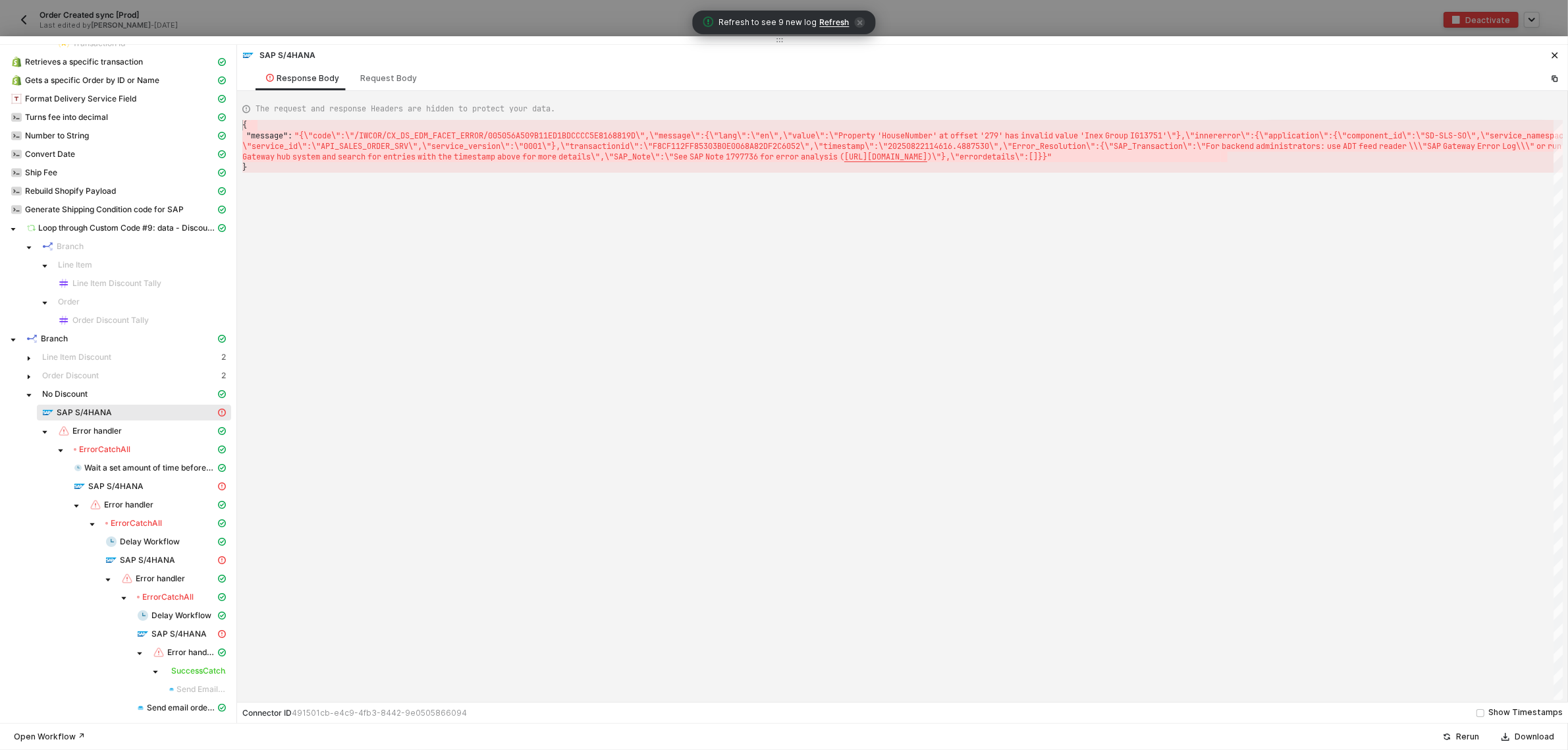
type textarea "_version\":\"0001\"},\"transactionid\":\"F8CF112FF85303B0E0068A82DF2C6052\",\"t…"
